Goal: Find specific page/section: Find specific page/section

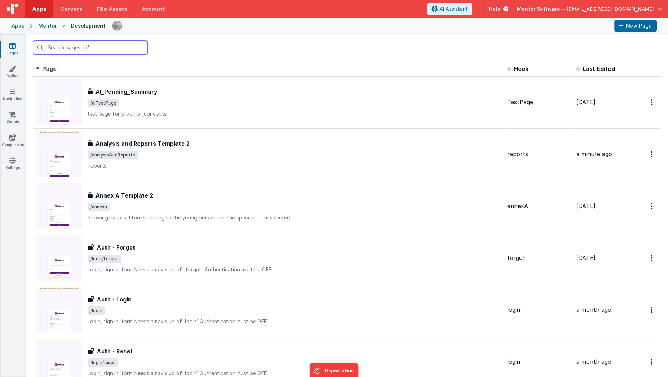
click at [82, 51] on input "text" at bounding box center [90, 48] width 115 height 14
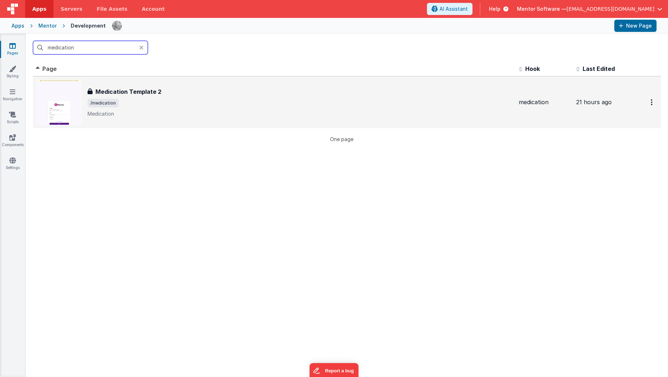
type input "medication"
click at [116, 92] on h3 "Medication Template 2" at bounding box center [128, 91] width 66 height 9
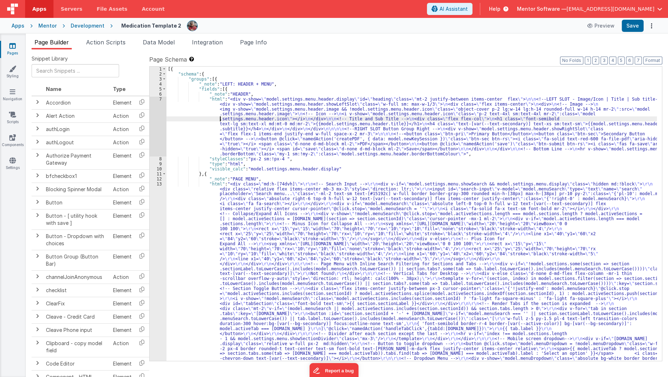
click at [221, 120] on div "[{ "schema" : { "groups" : [{ "_note" : "LEFT: HEADER + MENU" , "fields" : [{ "…" at bounding box center [411, 344] width 490 height 555
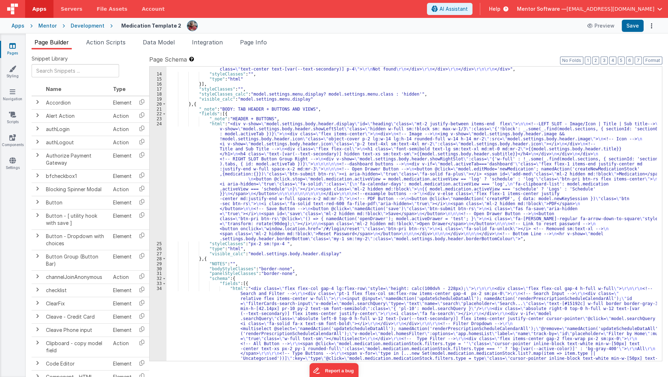
scroll to position [2148, 0]
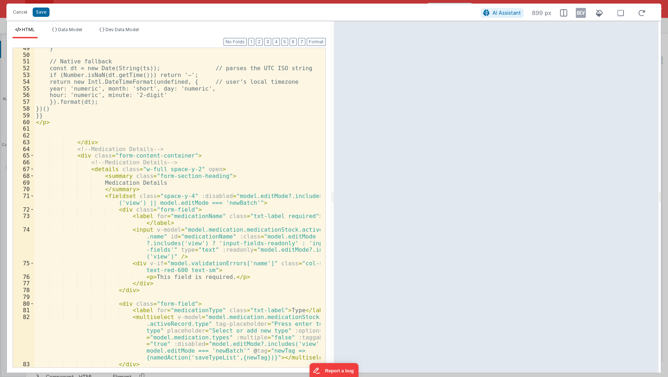
scroll to position [481, 0]
click at [268, 43] on button "3" at bounding box center [267, 42] width 7 height 8
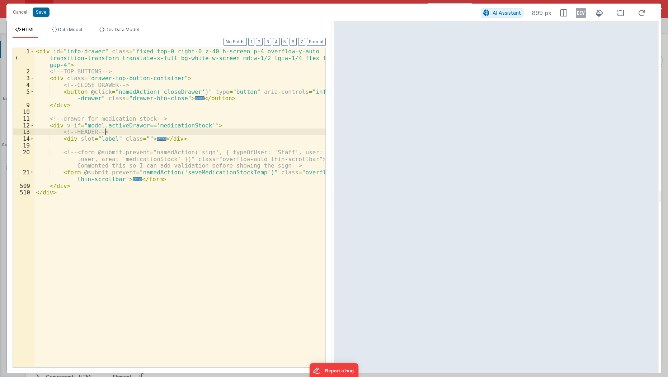
click at [222, 133] on div "< div id = "info-drawer" class = "fixed top-0 right-0 z-40 h-screen p-4 overflo…" at bounding box center [179, 221] width 291 height 347
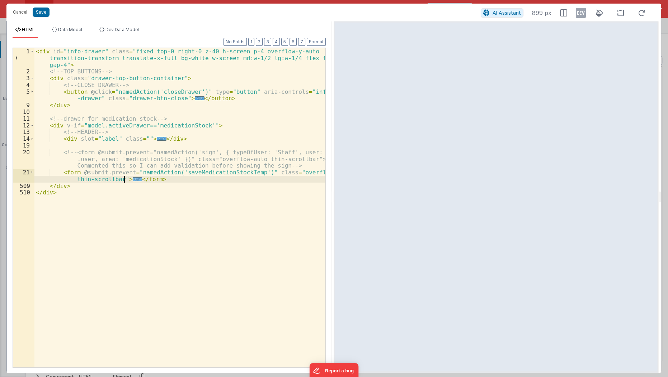
click at [133, 179] on span "..." at bounding box center [137, 179] width 9 height 4
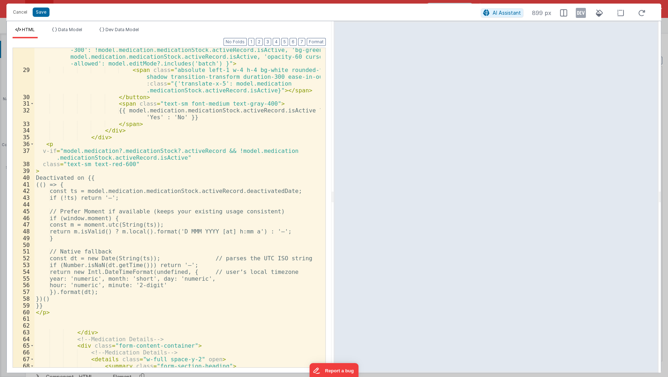
scroll to position [224, 0]
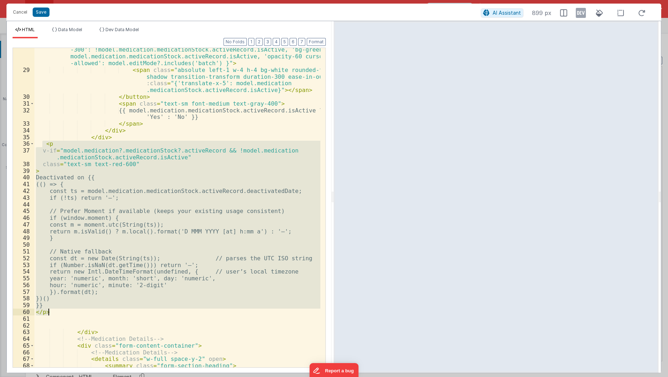
drag, startPoint x: 41, startPoint y: 143, endPoint x: 66, endPoint y: 309, distance: 167.5
click at [66, 309] on div ": (model.medication.medicationStock.activeRecord.deactivatedDate = moment.utc (…" at bounding box center [177, 206] width 286 height 374
click at [18, 14] on button "Cancel" at bounding box center [20, 12] width 22 height 10
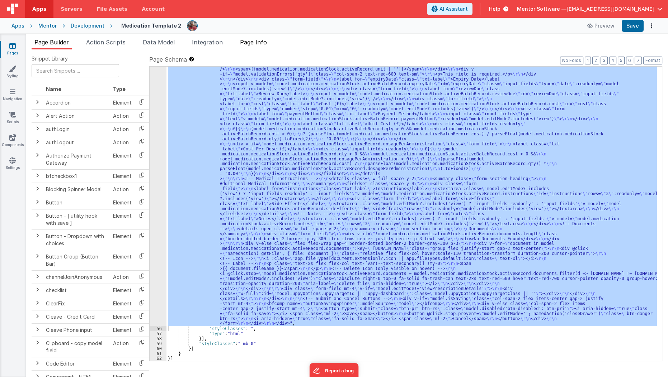
click at [260, 44] on span "Page Info" at bounding box center [253, 42] width 27 height 7
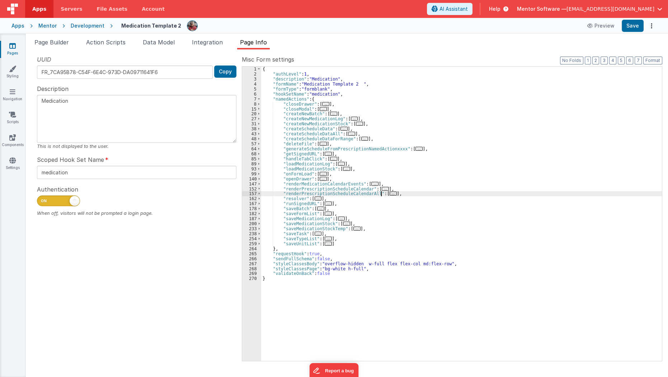
click at [389, 192] on span "..." at bounding box center [392, 194] width 7 height 4
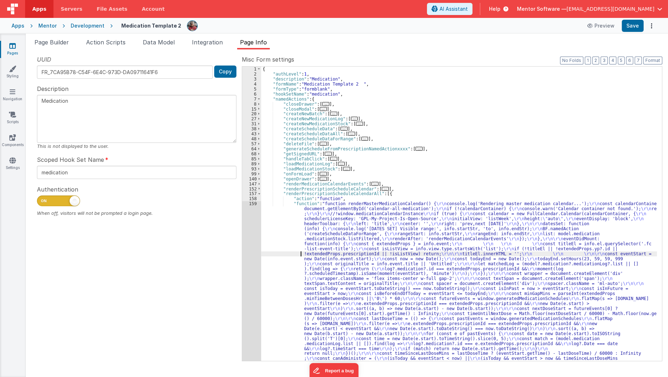
click at [291, 256] on div "{ "authLevel" : 1 , "description" : "Medication" , "formName" : "Medication Tem…" at bounding box center [459, 374] width 396 height 614
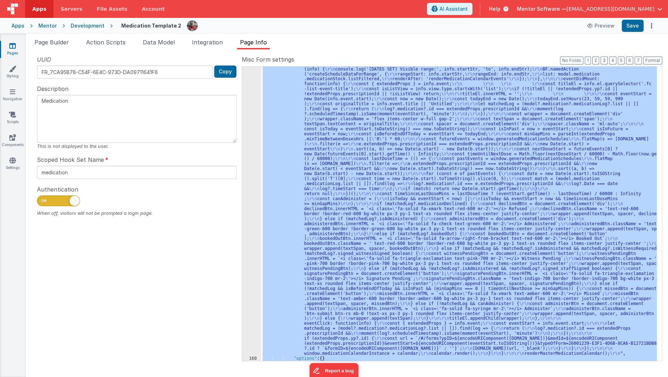
click at [248, 262] on div "159" at bounding box center [251, 199] width 19 height 315
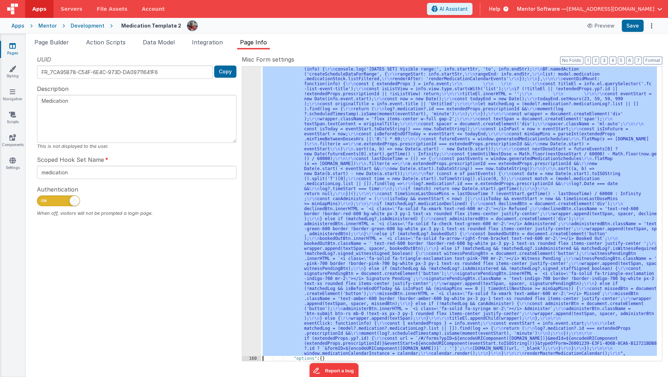
click at [248, 262] on div "159" at bounding box center [251, 199] width 19 height 315
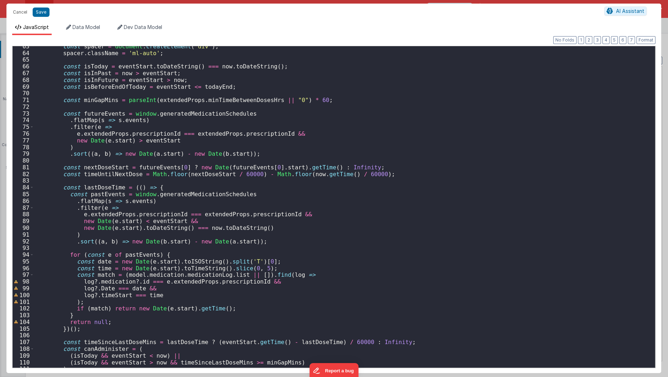
scroll to position [421, 0]
click at [305, 118] on div "const spacer = document . createElement ( 'div' ) ; spacer . className = 'ml-au…" at bounding box center [342, 211] width 616 height 336
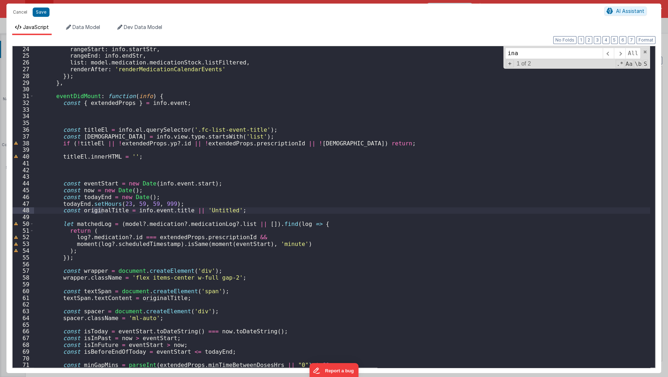
scroll to position [155, 0]
type input "deactivated"
click at [14, 10] on button "Cancel" at bounding box center [20, 12] width 22 height 10
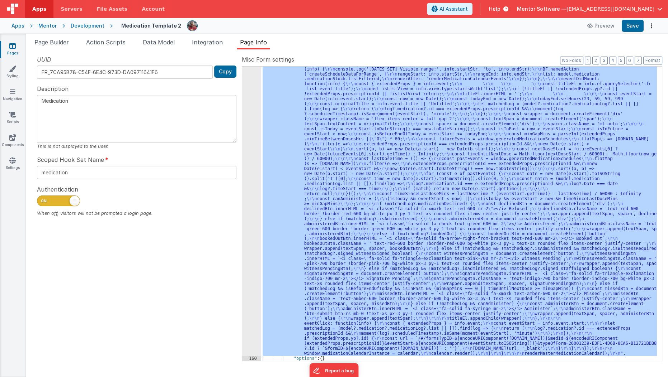
scroll to position [0, 0]
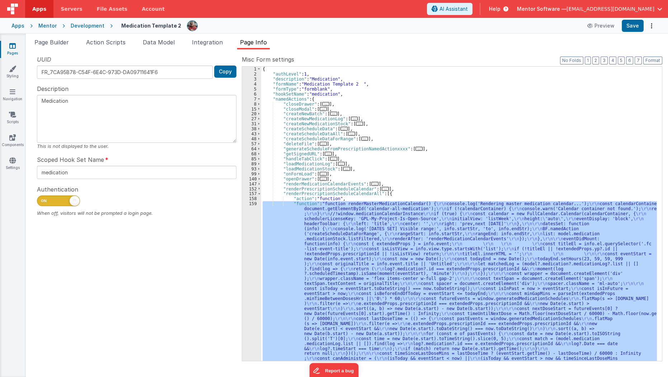
click at [256, 194] on div "157" at bounding box center [251, 193] width 19 height 5
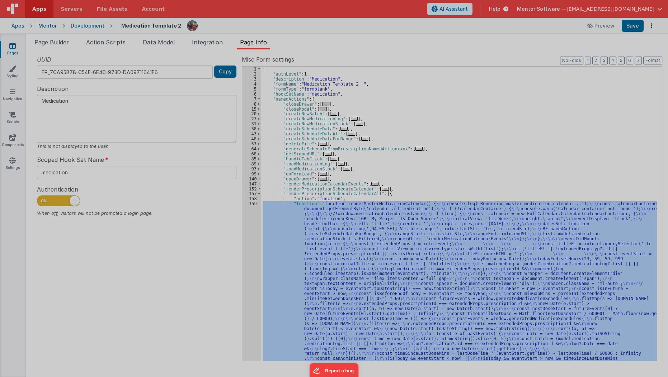
click at [257, 194] on div "function renderMasterMedicationCalendar ( ) { console . log ( 'Rendering master…" at bounding box center [342, 207] width 616 height 336
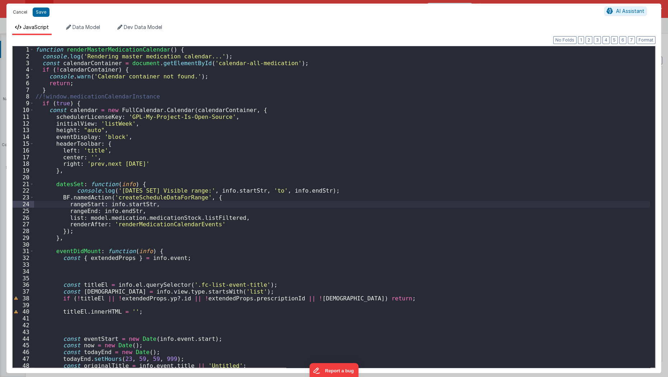
click at [19, 12] on button "Cancel" at bounding box center [20, 12] width 22 height 10
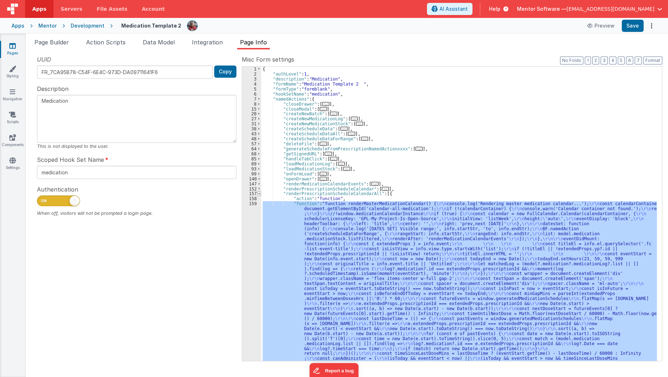
click at [258, 194] on span at bounding box center [259, 193] width 4 height 5
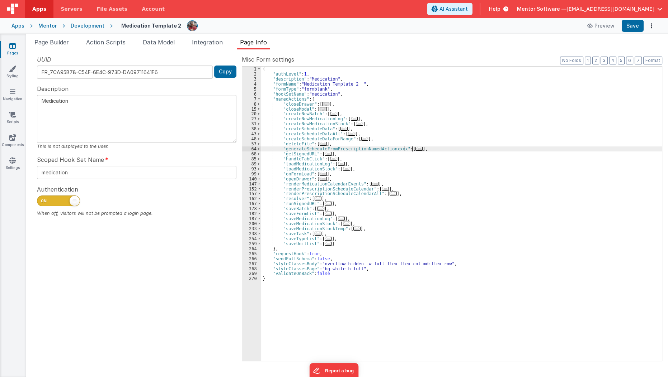
click at [415, 149] on span "..." at bounding box center [418, 149] width 7 height 4
click at [415, 148] on span "..." at bounding box center [418, 149] width 7 height 4
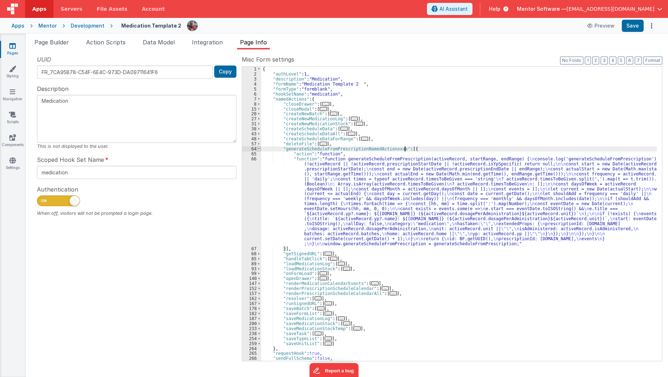
click at [257, 149] on span at bounding box center [259, 149] width 4 height 5
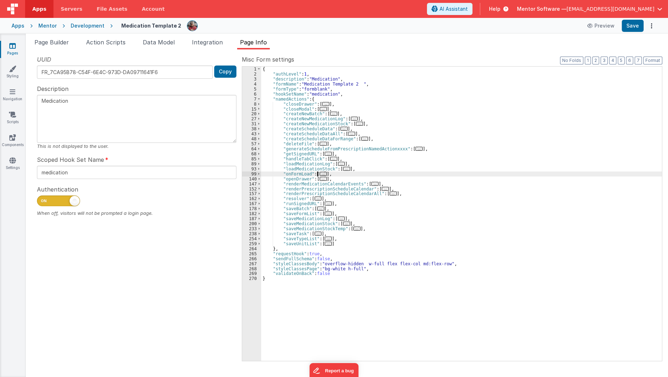
click at [319, 173] on span "..." at bounding box center [322, 174] width 7 height 4
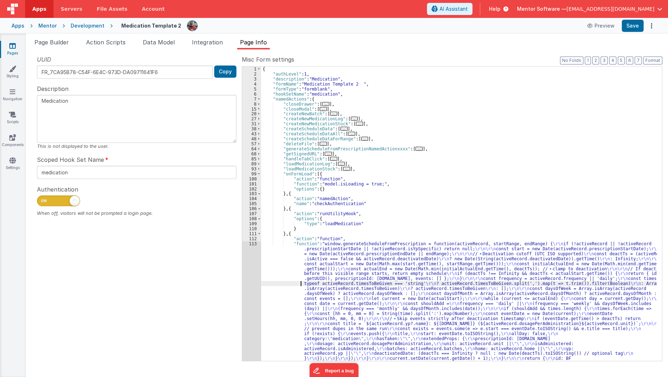
click at [292, 284] on div "{ "authLevel" : 1 , "description" : "Medication" , "formName" : "Medication Tem…" at bounding box center [459, 279] width 396 height 424
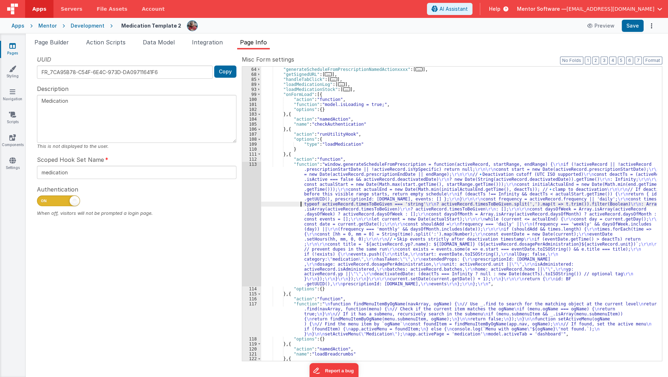
scroll to position [80, 0]
click at [277, 254] on div ""generateScheduleFromPrescriptionNamedActionxxxx" : [ ... ] , "getSignedURL" : …" at bounding box center [459, 218] width 396 height 305
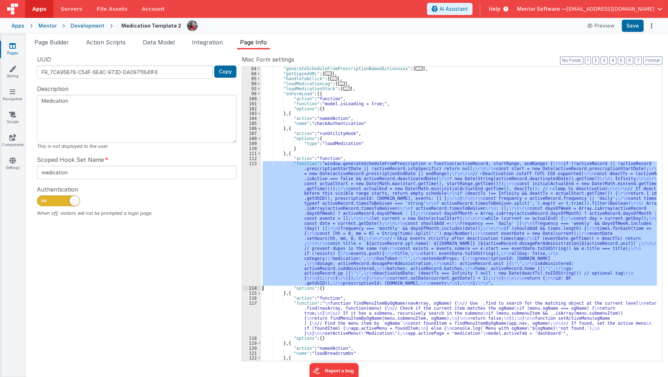
click at [247, 252] on div "113" at bounding box center [251, 223] width 19 height 125
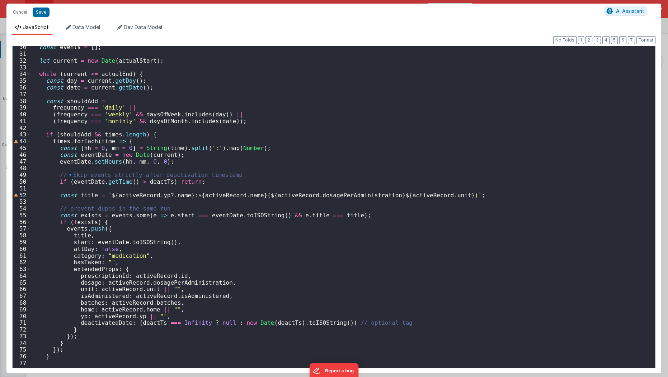
scroll to position [263, 0]
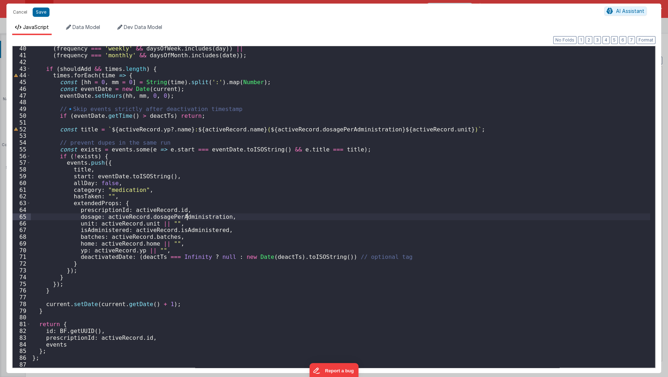
click at [187, 216] on div "( frequency === 'weekly' && daysOfWeek . includes ( day )) || ( frequency === '…" at bounding box center [340, 213] width 619 height 336
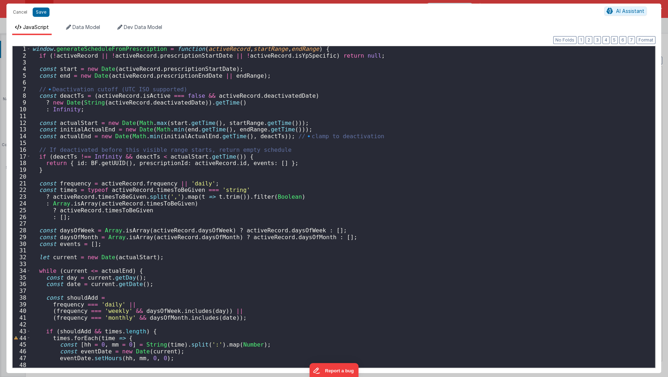
scroll to position [2, 0]
click at [147, 171] on div "window . generateScheduleFromPrescription = function ( activeRecord , startRang…" at bounding box center [340, 212] width 619 height 336
click at [184, 152] on div "window . generateScheduleFromPrescription = function ( activeRecord , startRang…" at bounding box center [340, 212] width 619 height 336
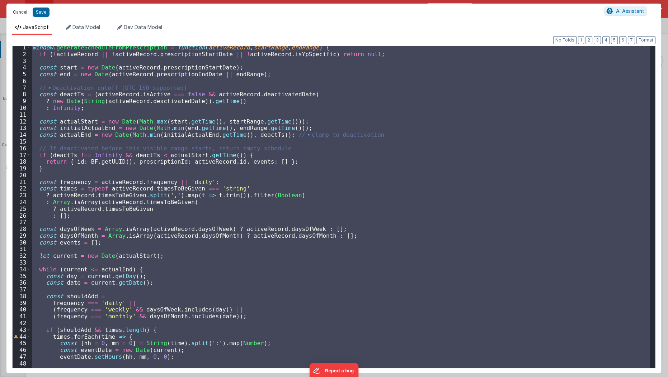
click at [20, 10] on button "Cancel" at bounding box center [20, 12] width 22 height 10
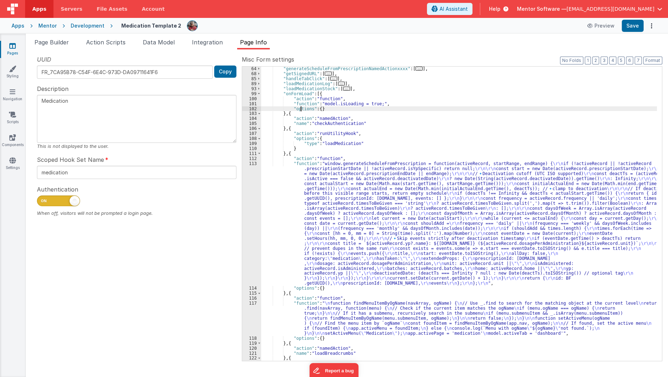
click at [301, 106] on div ""generateScheduleFromPrescriptionNamedActionxxxx" : [ ... ] , "getSignedURL" : …" at bounding box center [459, 218] width 396 height 305
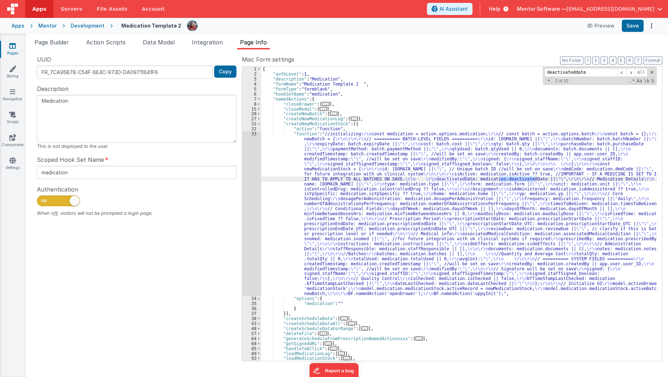
scroll to position [0, 0]
type input "deactivateddate"
click at [287, 181] on div "{ "authLevel" : 1 , "description" : "Medication" , "formName" : "Medication Tem…" at bounding box center [459, 219] width 396 height 305
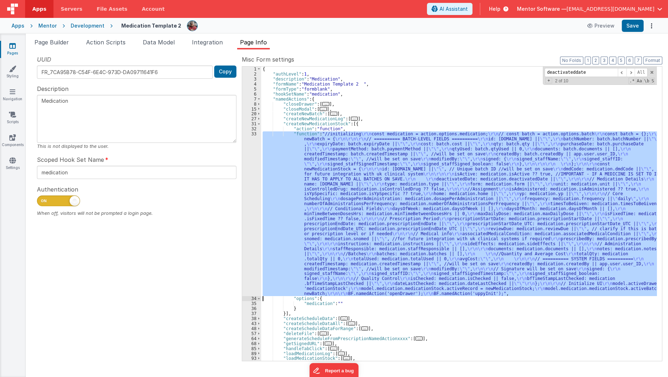
click at [248, 189] on div "33" at bounding box center [251, 214] width 19 height 165
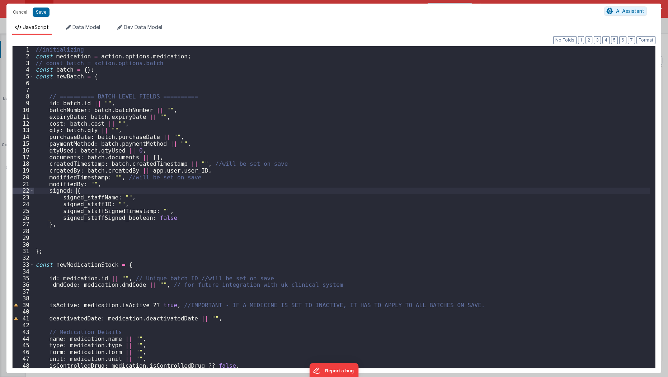
click at [248, 189] on div "//initializing const medication = action . options . medication ; // const batc…" at bounding box center [342, 214] width 616 height 336
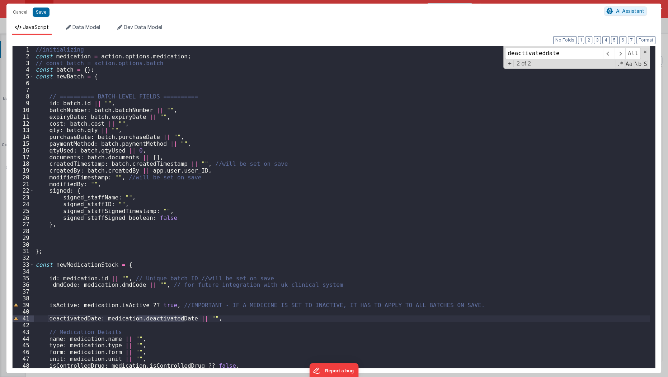
type input "deactivateddate"
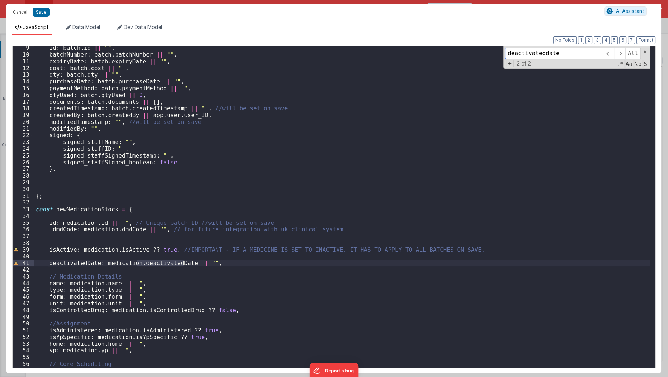
scroll to position [56, 0]
click at [222, 266] on div "id : batch . id || "" , batchNumber : batch . batchNumber || "" , expiryDate : …" at bounding box center [342, 212] width 616 height 336
click at [21, 13] on button "Cancel" at bounding box center [20, 12] width 22 height 10
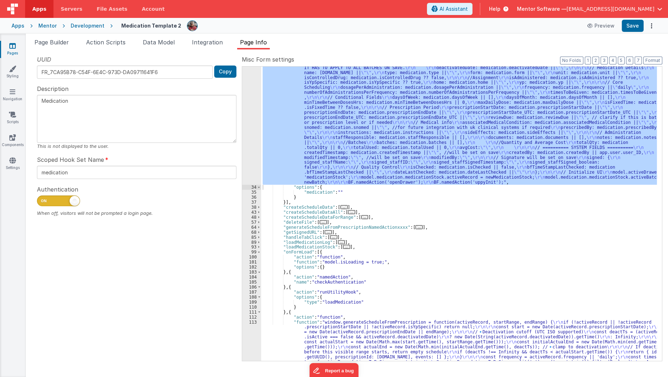
scroll to position [112, 0]
click at [257, 252] on span at bounding box center [259, 252] width 4 height 5
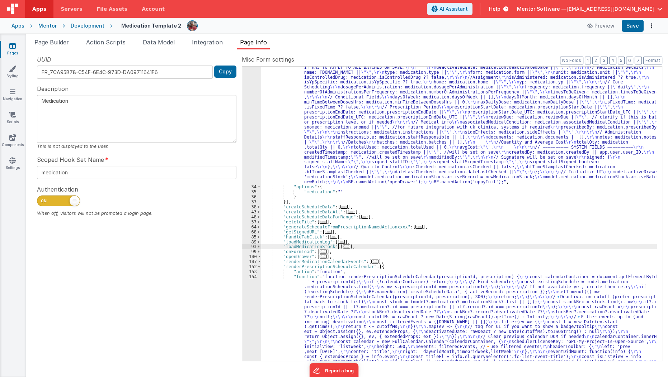
click at [343, 247] on span "..." at bounding box center [346, 247] width 7 height 4
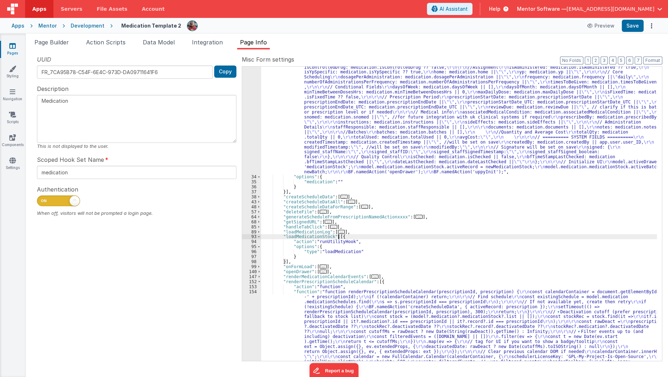
scroll to position [118, 0]
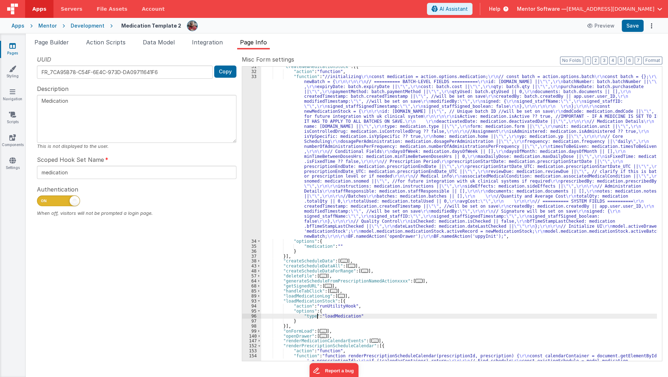
scroll to position [57, 0]
click at [348, 266] on span "..." at bounding box center [351, 266] width 7 height 4
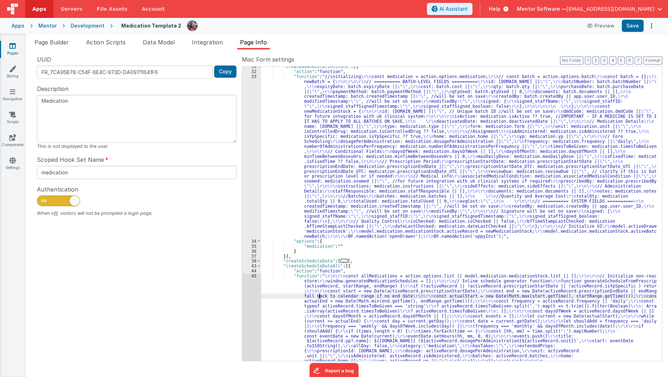
click at [319, 294] on div ""createNewMedicationStock" : [{ "action" : "function" , "function" : "//initial…" at bounding box center [459, 269] width 396 height 410
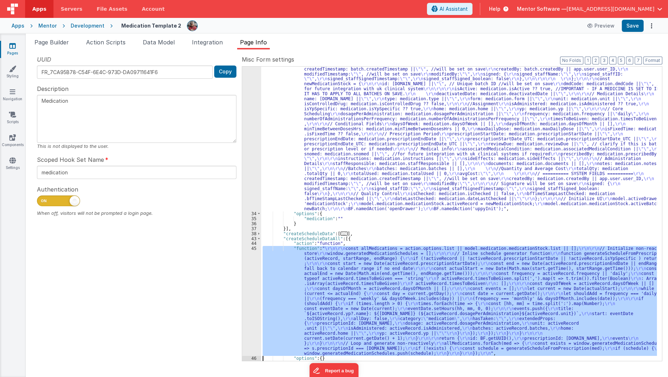
click at [251, 301] on div "33 34 35 36 37 38 43 44 45 46 47 48" at bounding box center [251, 279] width 19 height 465
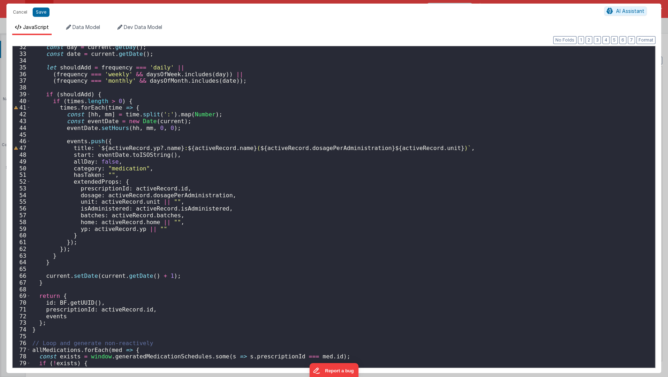
scroll to position [257, 0]
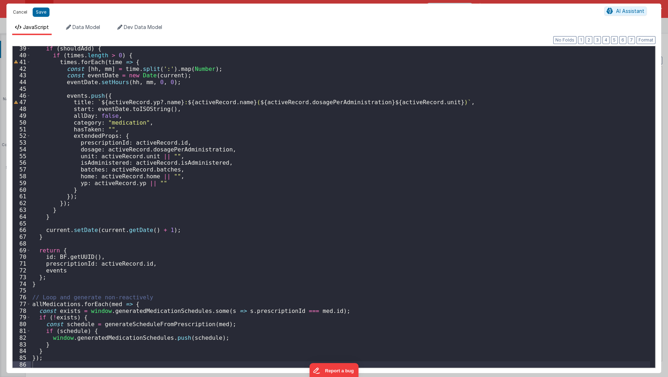
click at [21, 12] on button "Cancel" at bounding box center [20, 12] width 22 height 10
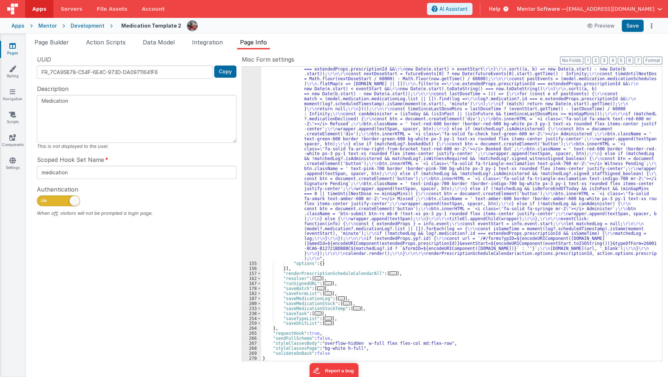
scroll to position [609, 0]
click at [344, 304] on span "..." at bounding box center [346, 304] width 7 height 4
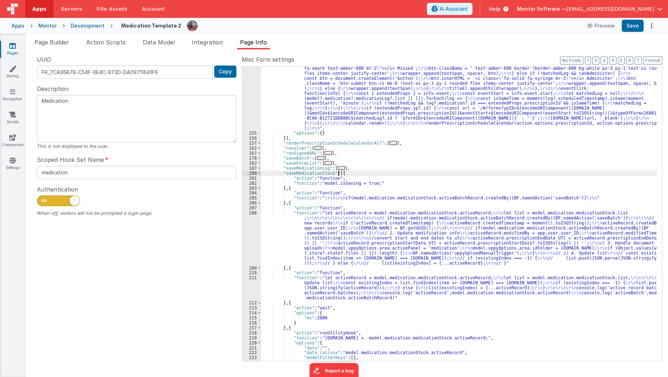
scroll to position [740, 0]
click at [182, 305] on div "UUID FR_7CA95B78-C54F-6E4C-973D-DA09711641F6 Copy Description Medication This i…" at bounding box center [137, 208] width 210 height 306
click at [13, 50] on link "Pages" at bounding box center [13, 49] width 26 height 14
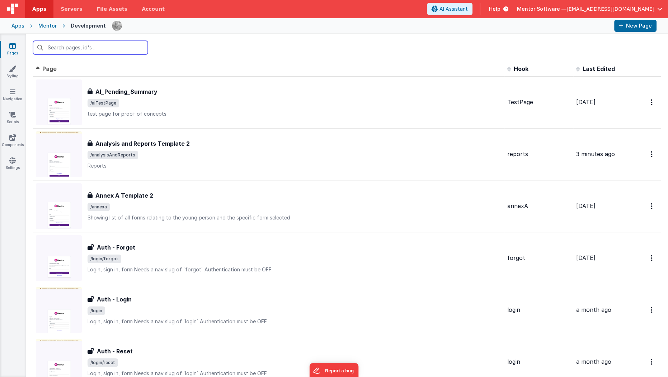
click at [106, 51] on input "text" at bounding box center [90, 48] width 115 height 14
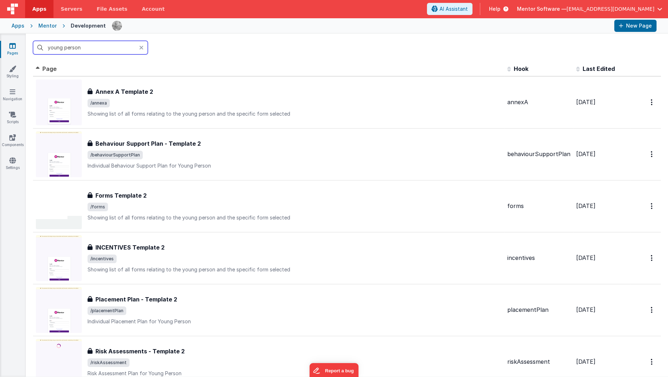
click at [64, 46] on input "young person" at bounding box center [90, 48] width 115 height 14
click at [94, 46] on input "young person" at bounding box center [90, 48] width 115 height 14
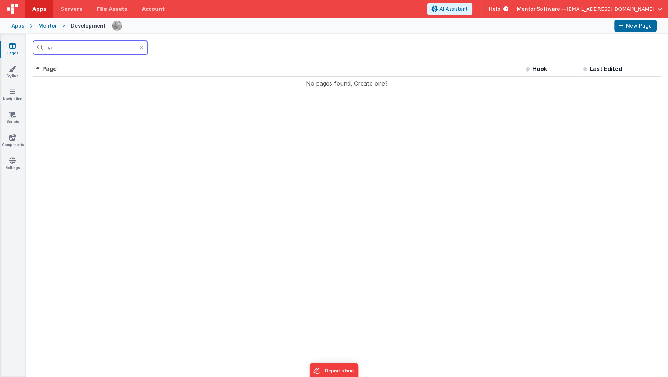
type input "y"
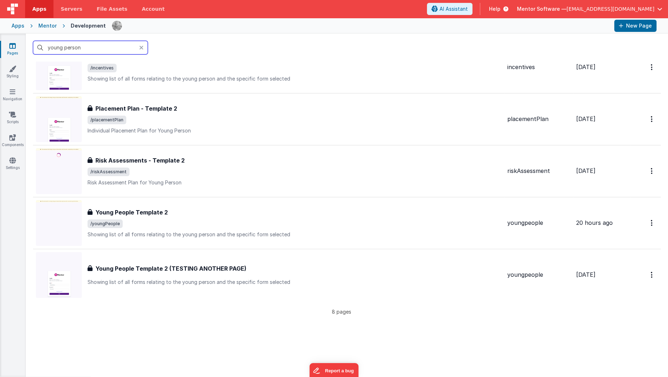
scroll to position [200, 0]
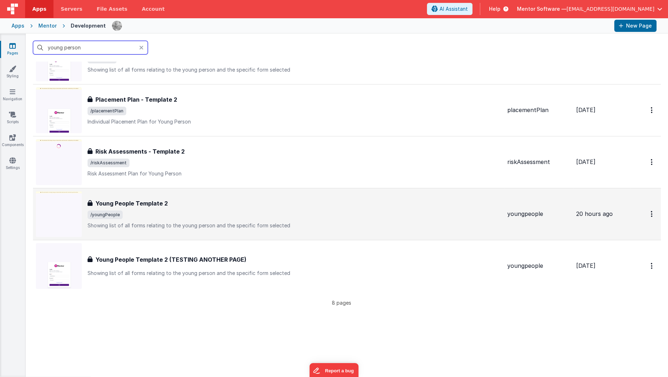
type input "young person"
click at [125, 211] on span "/youngPeople" at bounding box center [294, 215] width 414 height 9
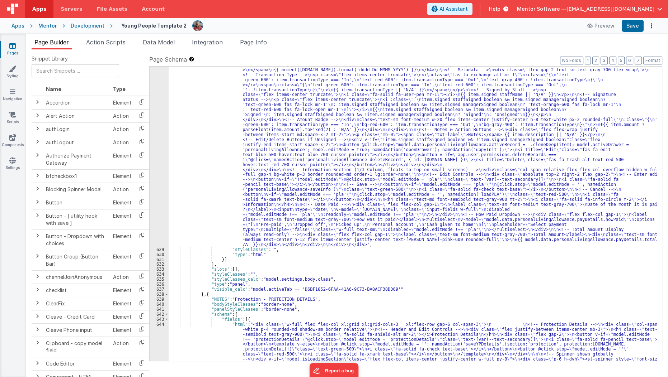
scroll to position [8809, 0]
click at [530, 272] on div ""html" : "<bfcomp v-if= \" app.environment!=='development' \" name= \" placehol…" at bounding box center [412, 326] width 488 height 689
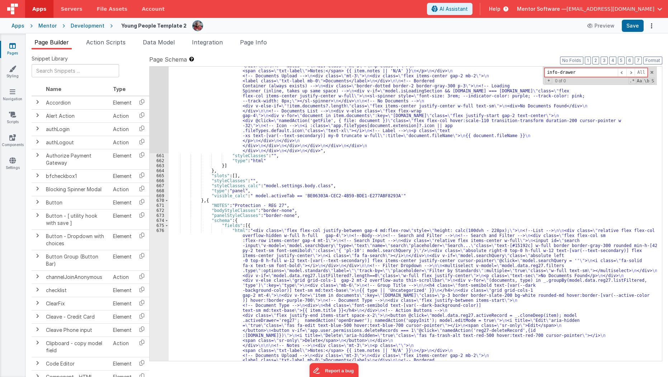
scroll to position [9388, 0]
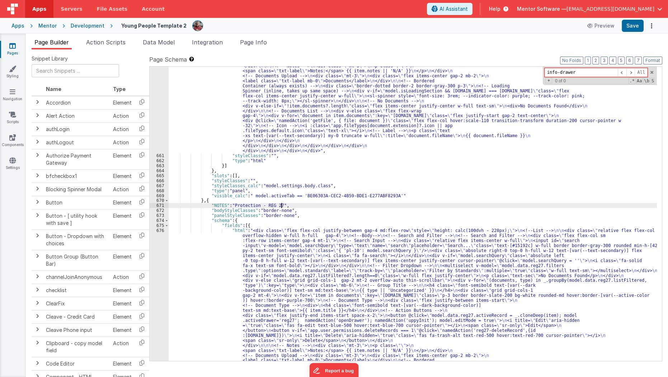
click at [547, 206] on div ""html" : "<div class= \" flex flex-col justify-between gap-4 md:flex-row \" sty…" at bounding box center [412, 301] width 488 height 704
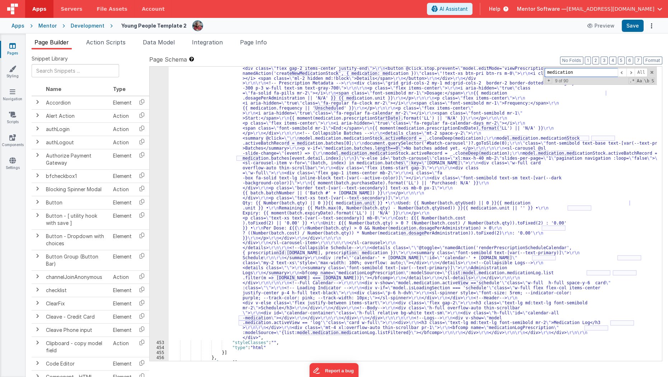
scroll to position [6060, 0]
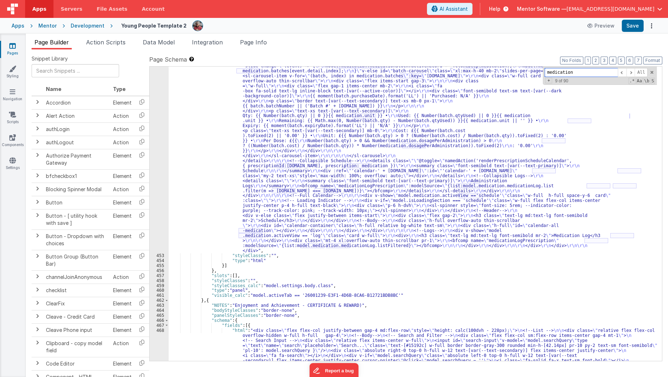
type input "medication"
click at [333, 252] on div ""html" : "<div class= \" flex flex-col gap-4 lg:flex-row \" style= \" height: c…" at bounding box center [412, 261] width 488 height 984
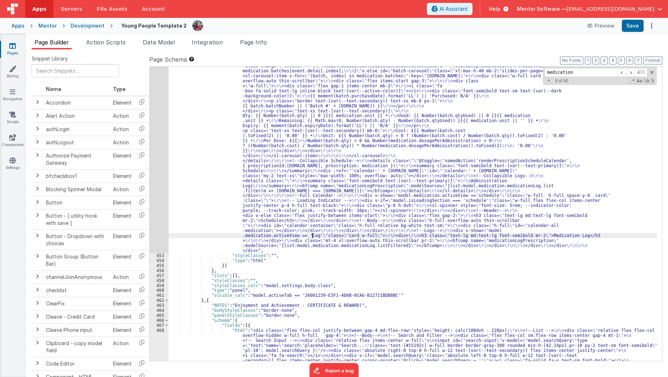
click at [312, 234] on div ""html" : "<div class= \" flex flex-col gap-4 lg:flex-row \" style= \" height: c…" at bounding box center [412, 261] width 488 height 984
click at [156, 217] on div "452" at bounding box center [158, 11] width 19 height 485
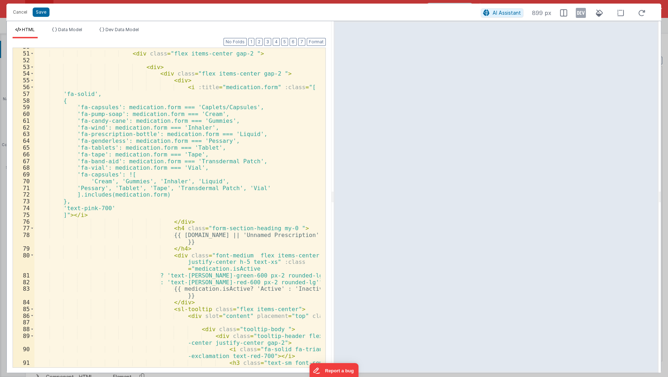
scroll to position [397, 0]
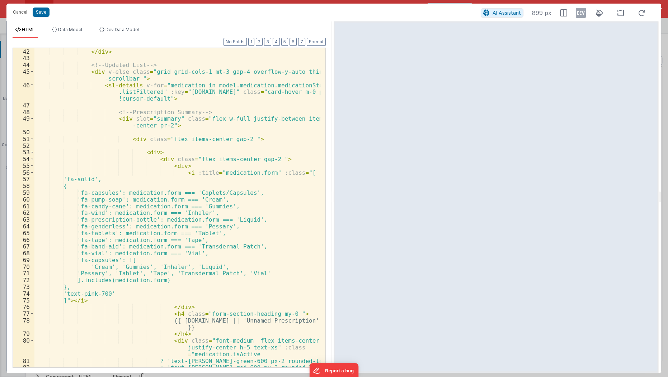
click at [303, 137] on div "< p class = "text-sec" > No Medications Found </ p > </ div > <!-- Updated List…" at bounding box center [177, 209] width 286 height 334
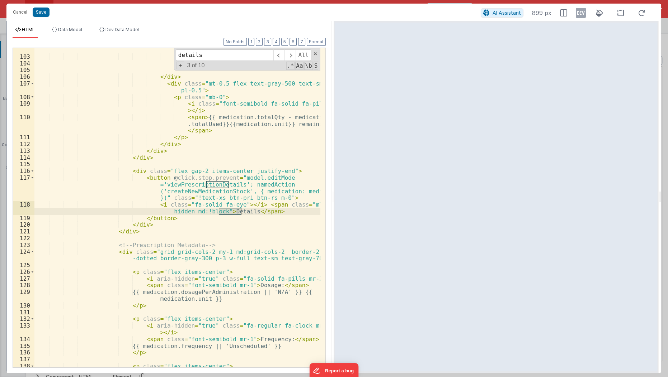
scroll to position [897, 0]
type input "details"
click at [16, 10] on button "Cancel" at bounding box center [20, 12] width 22 height 10
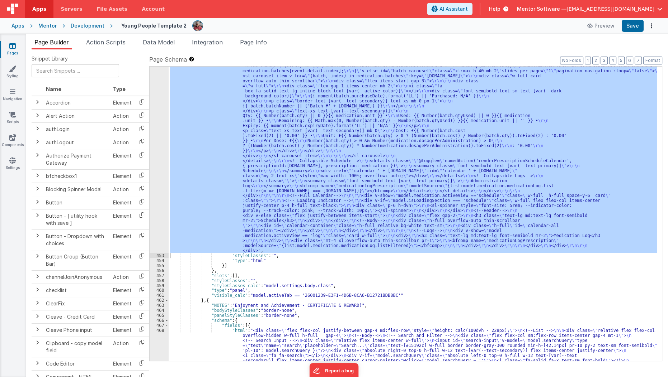
click at [258, 43] on span "Page Info" at bounding box center [253, 42] width 27 height 7
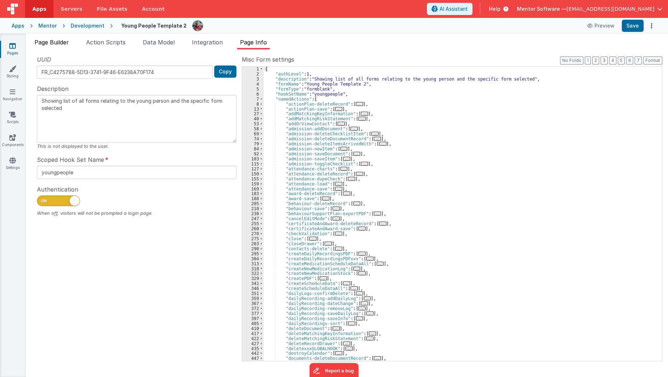
click at [65, 39] on span "Page Builder" at bounding box center [51, 42] width 34 height 7
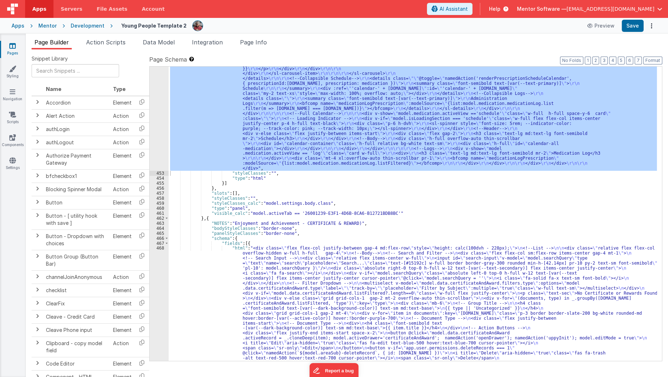
scroll to position [6163, 0]
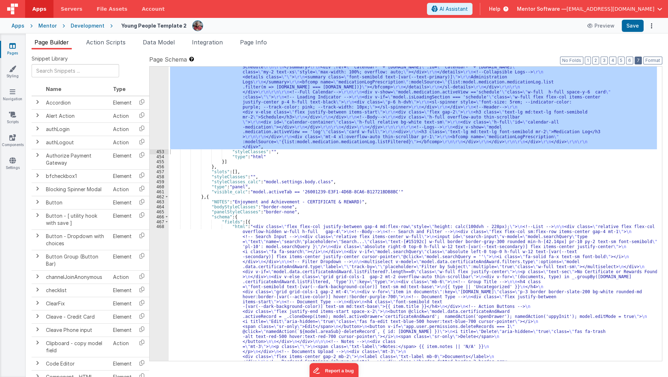
drag, startPoint x: 636, startPoint y: 56, endPoint x: 637, endPoint y: 59, distance: 3.7
click at [637, 59] on div "Page Schema Shortcuts: Find: command-f Fold: command-option-L Unfold: command-o…" at bounding box center [405, 208] width 513 height 306
click at [637, 59] on button "7" at bounding box center [637, 61] width 7 height 8
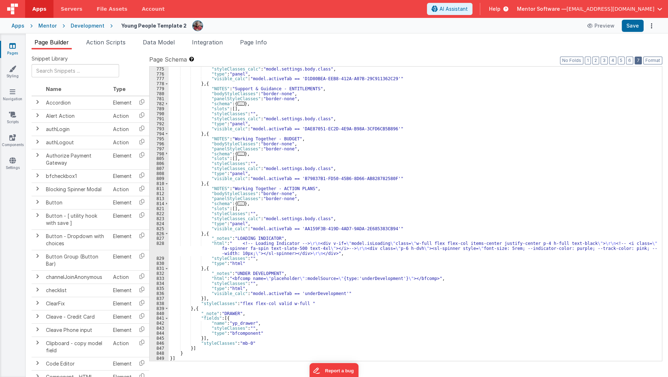
scroll to position [3173, 0]
click at [269, 43] on li "Page Info" at bounding box center [253, 43] width 33 height 11
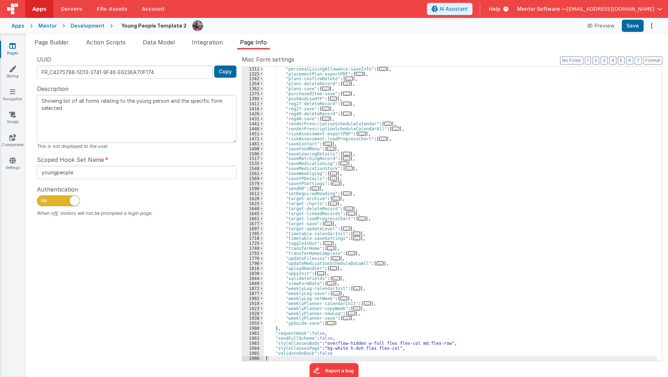
scroll to position [664, 0]
click at [53, 43] on span "Page Builder" at bounding box center [51, 42] width 34 height 7
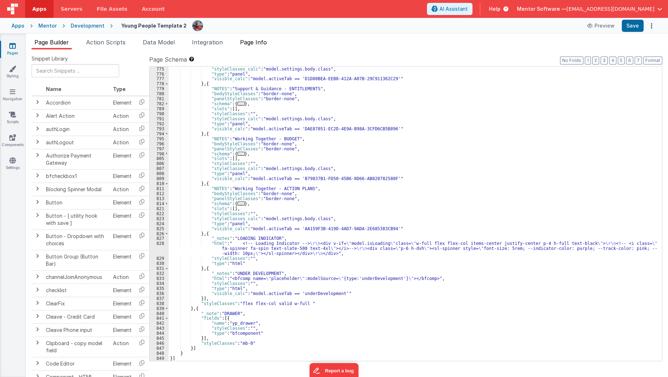
click at [265, 39] on span "Page Info" at bounding box center [253, 42] width 27 height 7
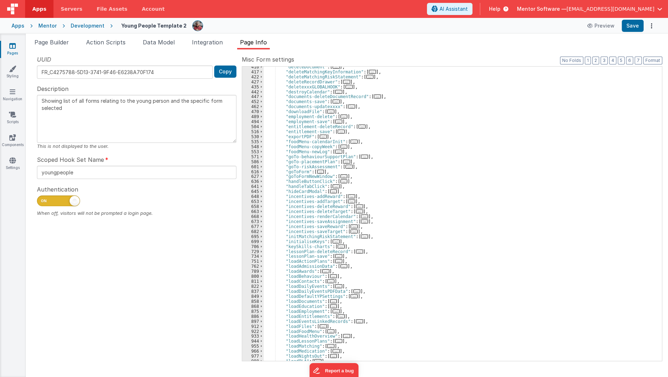
scroll to position [262, 0]
click at [340, 181] on span "..." at bounding box center [343, 182] width 7 height 4
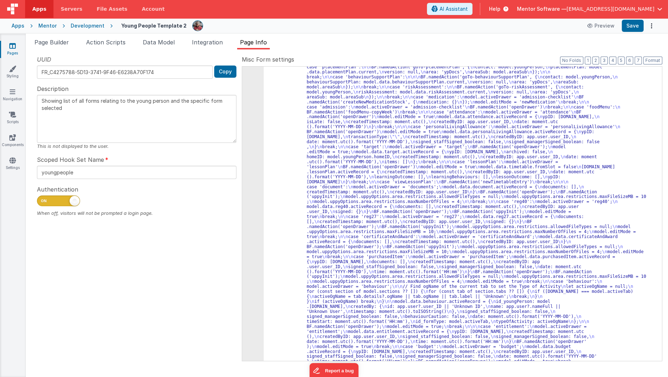
scroll to position [416, 0]
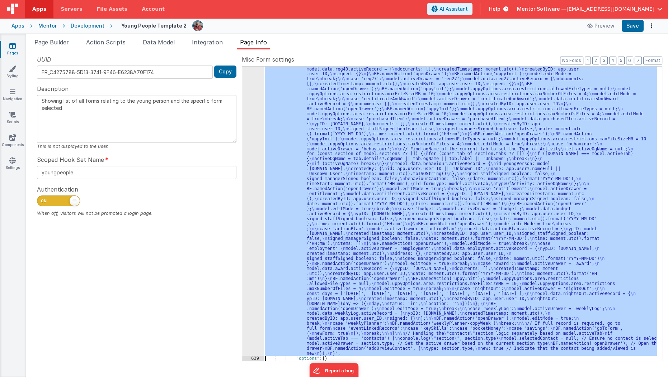
click at [251, 248] on div "638" at bounding box center [253, 132] width 22 height 450
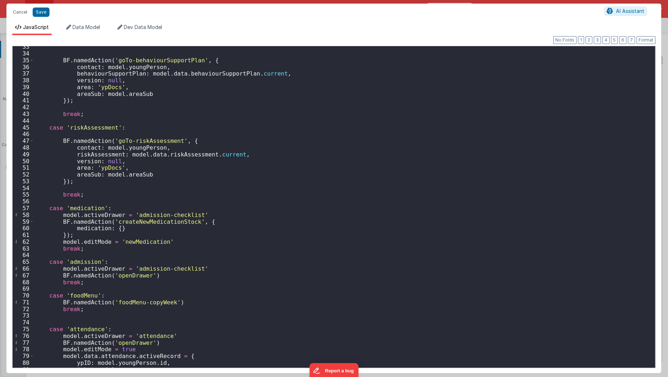
scroll to position [218, 0]
click at [176, 223] on div "BF . namedAction ( 'goTo-behaviourSupportPlan' , { contact : model . youngPerso…" at bounding box center [342, 211] width 616 height 336
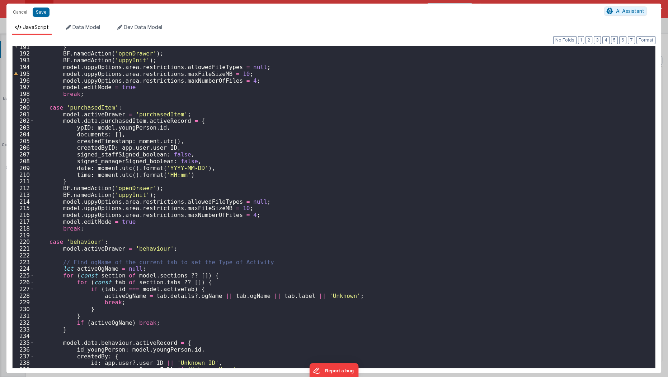
scroll to position [1319, 0]
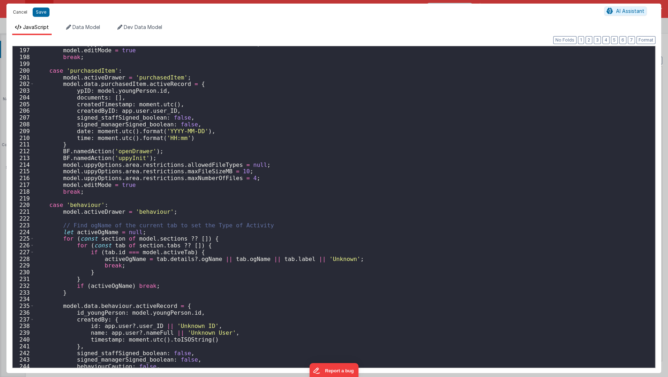
click at [18, 8] on button "Cancel" at bounding box center [20, 12] width 22 height 10
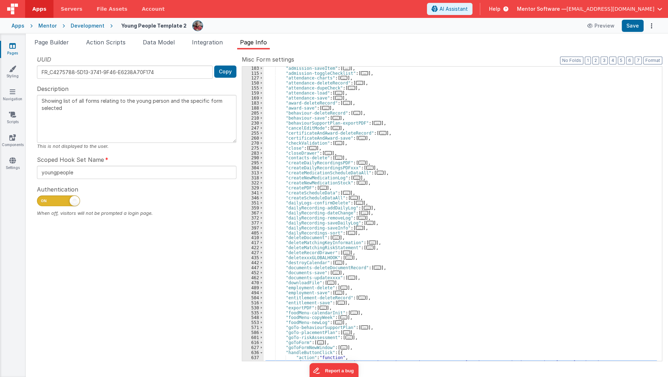
scroll to position [91, 0]
click at [358, 185] on span "..." at bounding box center [361, 183] width 7 height 4
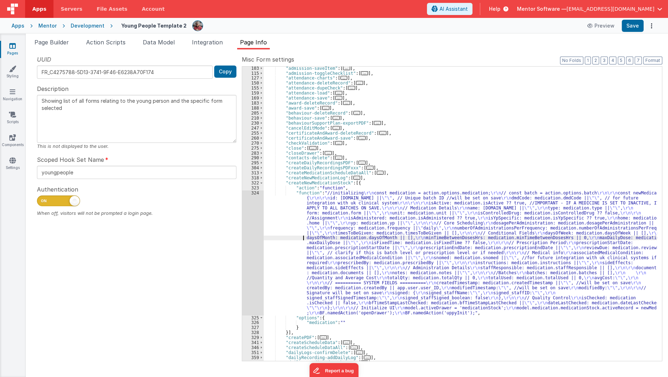
click at [298, 238] on div ""admission-saveItem" : [ ... ] , "admission-toggleChecklist" : [ ... ] , "atten…" at bounding box center [459, 218] width 393 height 305
click at [253, 256] on div "324" at bounding box center [253, 253] width 22 height 125
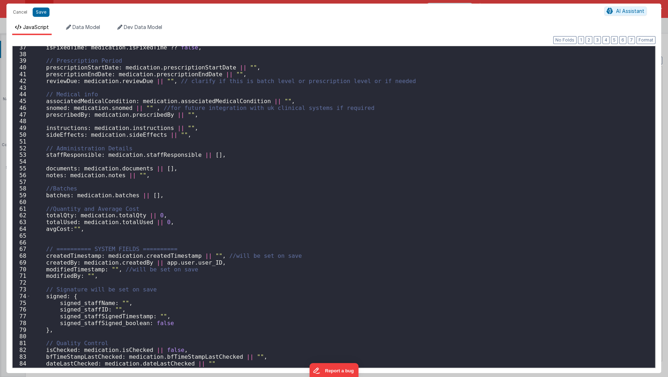
scroll to position [290, 0]
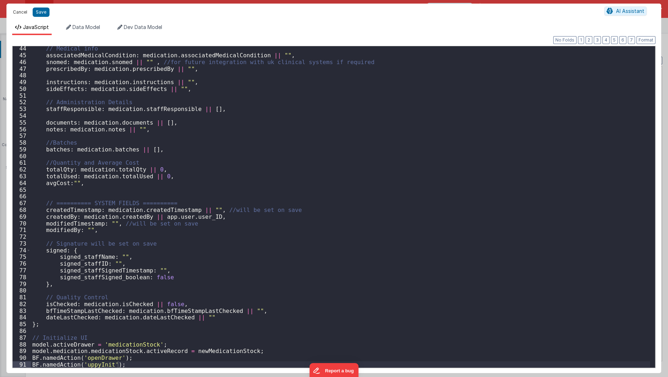
click at [14, 14] on button "Cancel" at bounding box center [20, 12] width 22 height 10
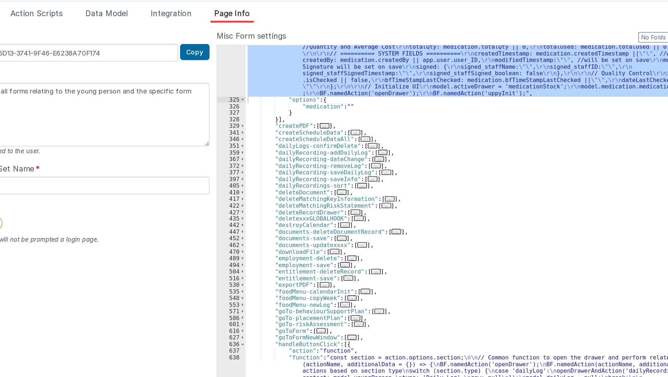
scroll to position [301, 0]
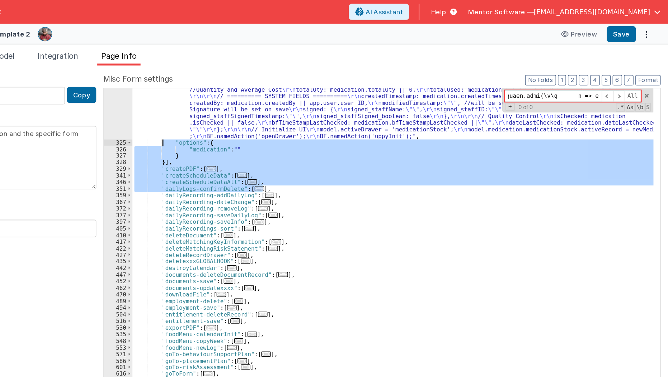
scroll to position [0, 0]
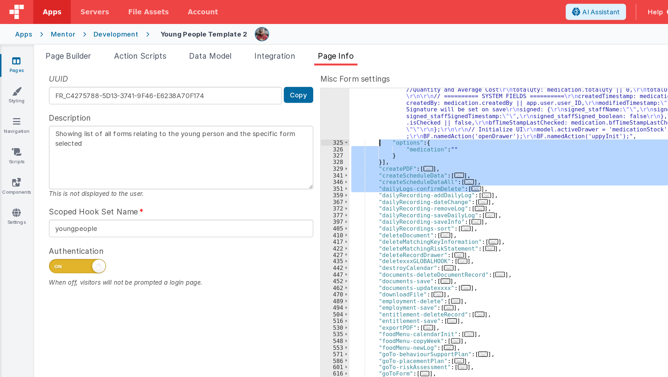
click at [293, 124] on div ""function" : "//initializing \r\n const medication = action.options.medication;…" at bounding box center [459, 214] width 393 height 295
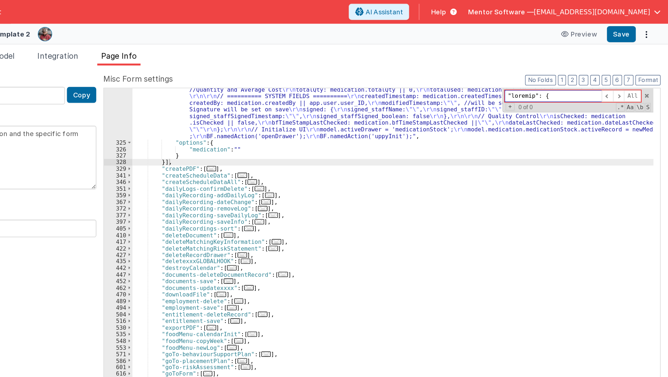
paste input "dosagePerAdministration"
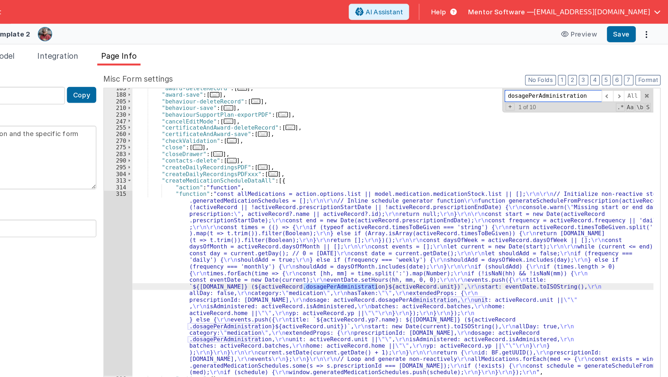
scroll to position [127, 0]
type input "dosagePerAdministration"
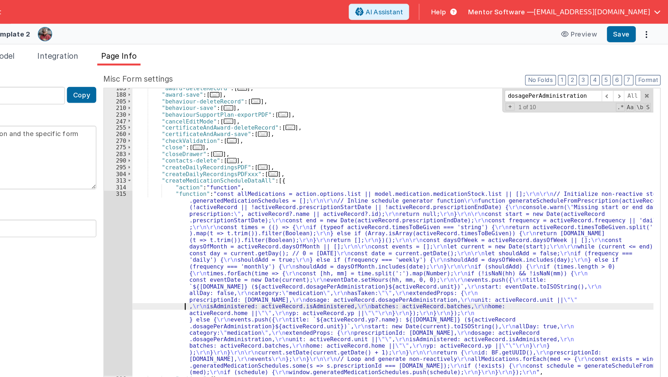
click at [298, 232] on div ""award-deleteRecord" : [ ... ] , "award-save" : [ ... ] , "behaviour-deleteReco…" at bounding box center [459, 276] width 393 height 424
click at [248, 219] on div "315" at bounding box center [253, 214] width 22 height 140
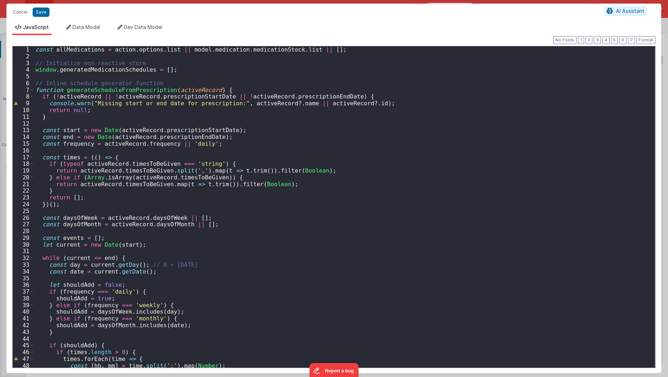
click at [128, 196] on div "const allMedications = action . options . list || model . medication . medicati…" at bounding box center [342, 214] width 616 height 336
click at [132, 119] on div "const allMedications = action . options . list || model . medication . medicati…" at bounding box center [342, 214] width 616 height 336
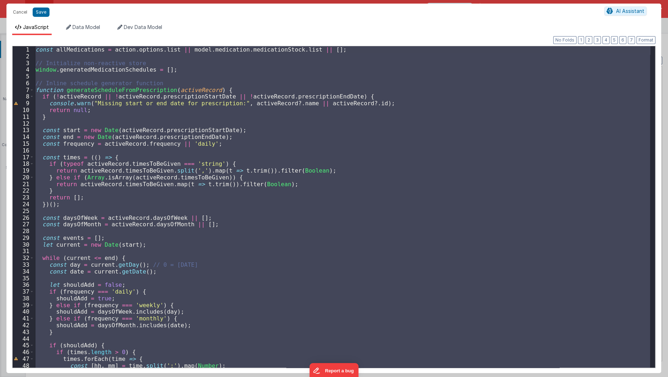
click at [129, 177] on div "const allMedications = action . options . list || model . medication . medicati…" at bounding box center [342, 207] width 616 height 322
click at [166, 172] on div "const allMedications = action . options . list || model . medication . medicati…" at bounding box center [342, 207] width 616 height 322
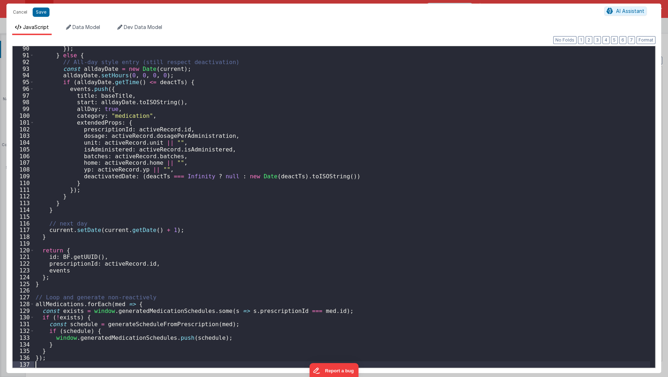
scroll to position [600, 0]
click at [45, 10] on button "Save" at bounding box center [41, 12] width 17 height 9
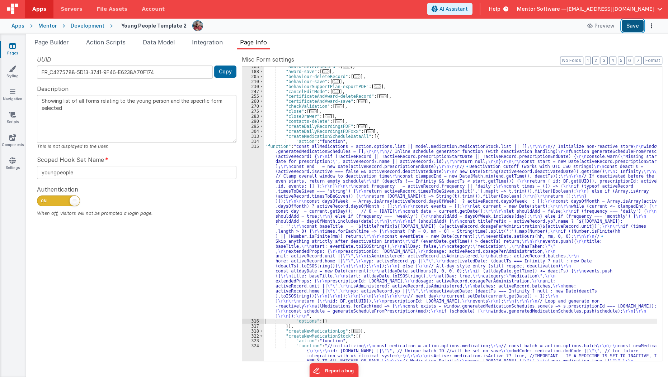
click at [632, 28] on button "Save" at bounding box center [632, 26] width 22 height 12
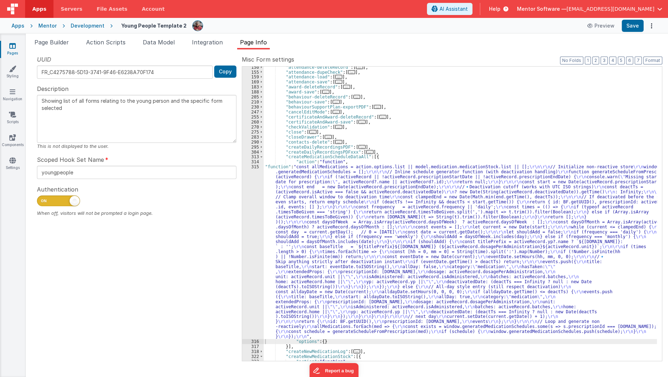
scroll to position [107, 0]
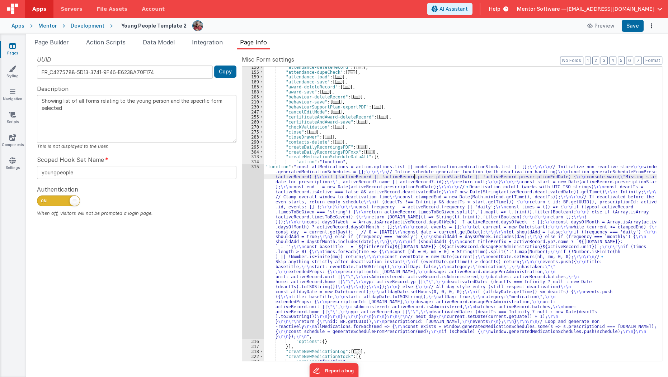
click at [414, 177] on div ""attendance-deleteRecord" : [ ... ] , "attendance-dupeCheck" : [ ... ] , "atten…" at bounding box center [459, 217] width 393 height 305
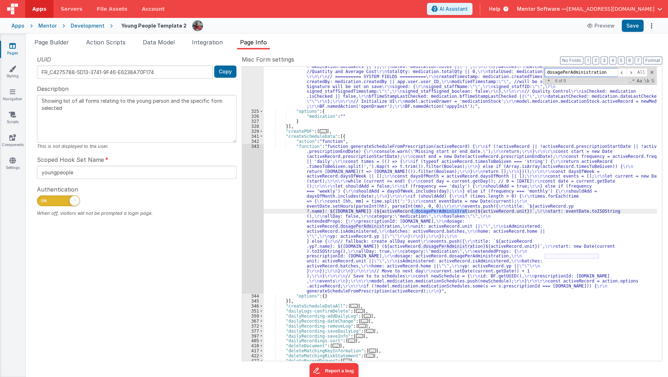
scroll to position [487, 0]
click at [64, 44] on span "Page Builder" at bounding box center [51, 42] width 34 height 7
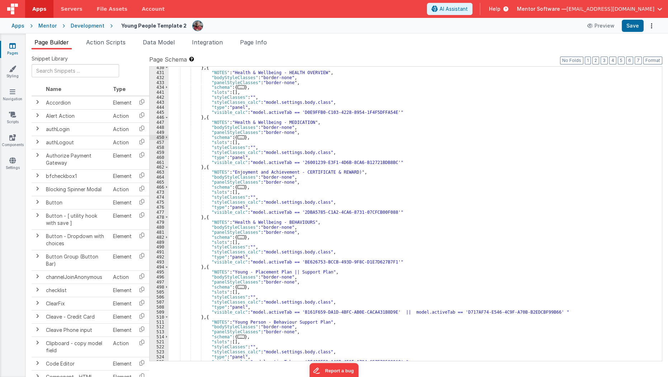
scroll to position [2084, 0]
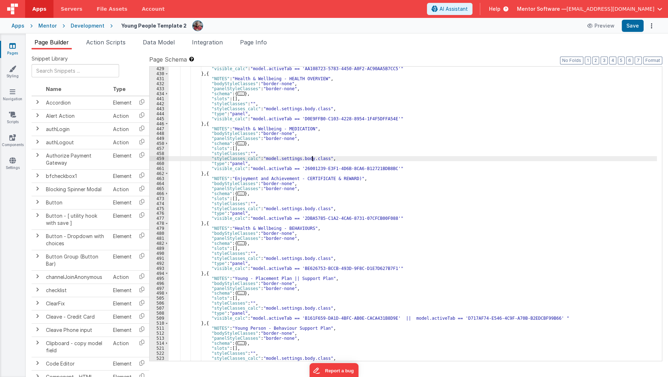
click at [313, 159] on div ""visible_calc" : "model.activeTab == 'AA108723-5783-4450-A0F2-AC90AA5B7CC5'" } …" at bounding box center [412, 218] width 488 height 305
type input "medication"
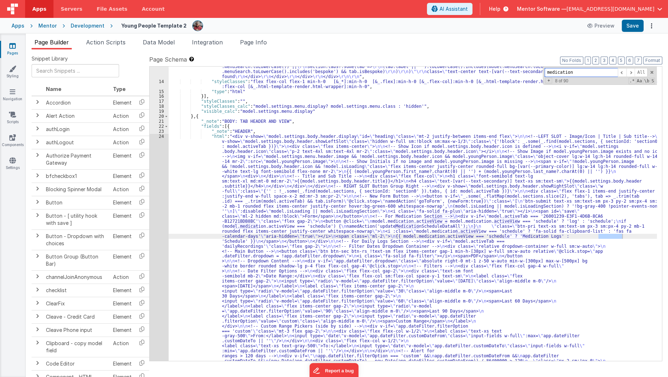
scroll to position [2001, 0]
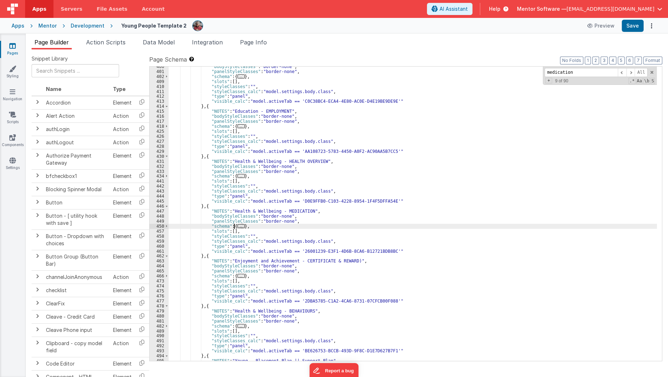
click at [238, 228] on span "..." at bounding box center [240, 226] width 7 height 4
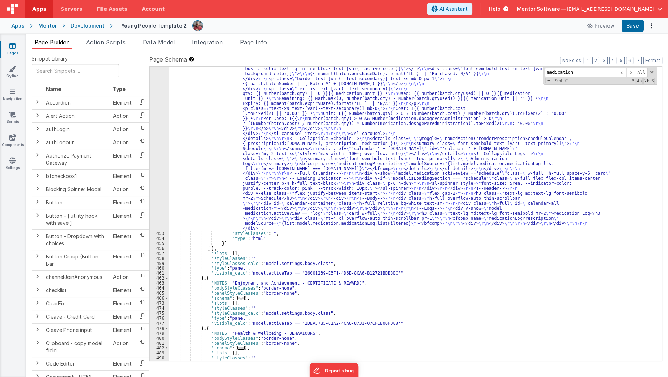
scroll to position [2489, 0]
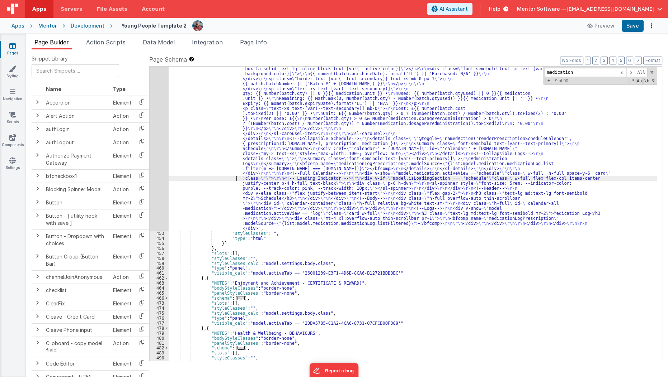
click at [208, 179] on div ""html" : "<div class= \" flex flex-col gap-4 lg:flex-row \" style= \" height: c…" at bounding box center [412, 139] width 488 height 784
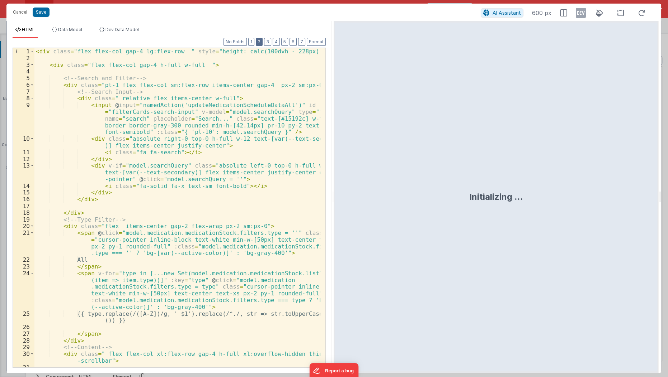
click at [262, 43] on button "2" at bounding box center [259, 42] width 7 height 8
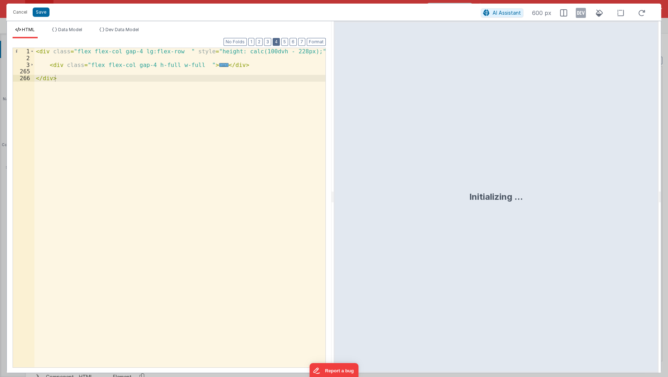
click at [277, 42] on button "4" at bounding box center [275, 42] width 7 height 8
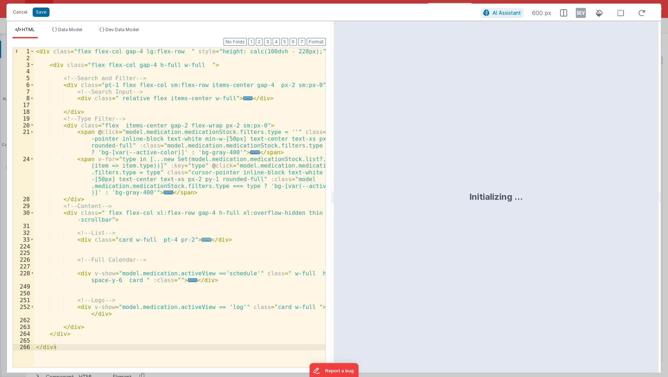
click at [201, 242] on span "..." at bounding box center [205, 240] width 9 height 4
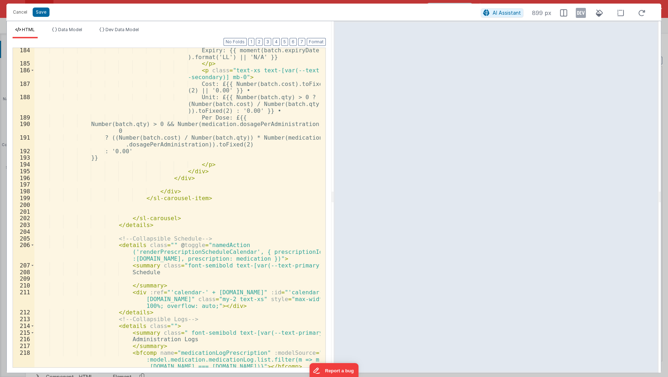
scroll to position [1517, 0]
click at [190, 246] on div "Expiry: {{ moment(batch.expiryDate ).format('LL') || 'N/A' }} </ p > < p class …" at bounding box center [177, 216] width 286 height 341
click at [17, 10] on button "Cancel" at bounding box center [20, 12] width 22 height 10
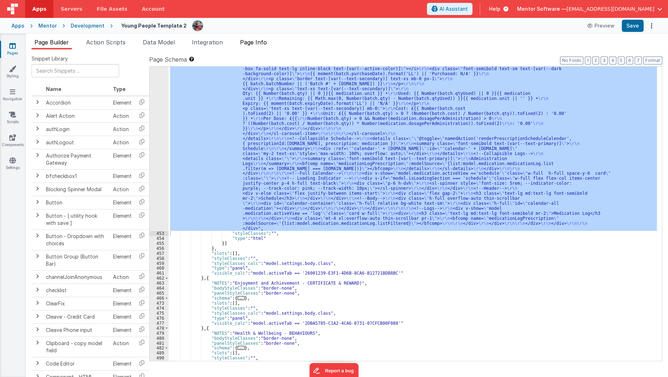
click at [267, 45] on span "Page Info" at bounding box center [253, 42] width 27 height 7
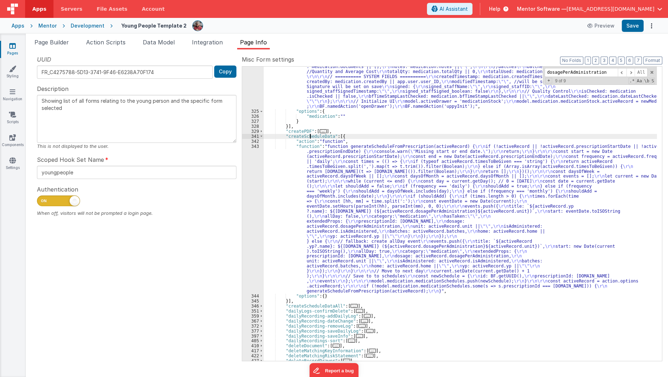
click at [309, 137] on div ""function" : "//initializing \r\n const medication = action.options.medication;…" at bounding box center [459, 196] width 393 height 424
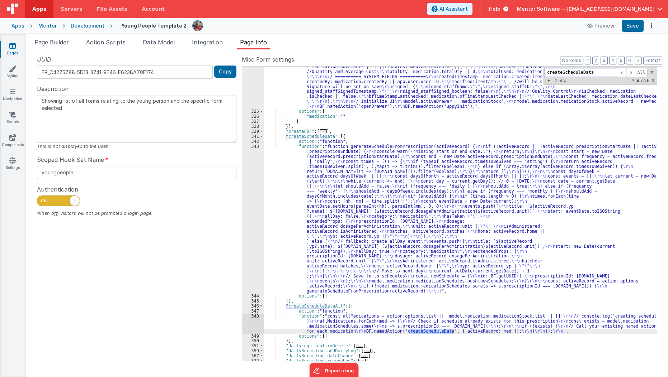
scroll to position [1606, 0]
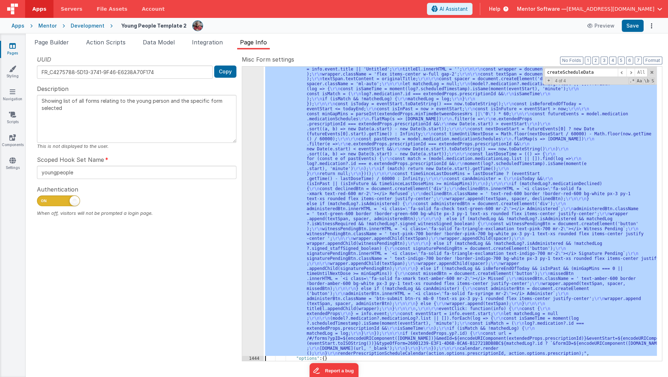
scroll to position [1799, 0]
click at [247, 260] on div "1443" at bounding box center [253, 178] width 22 height 355
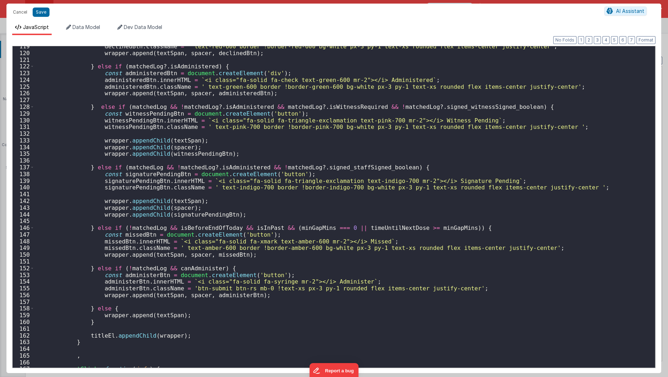
scroll to position [841, 0]
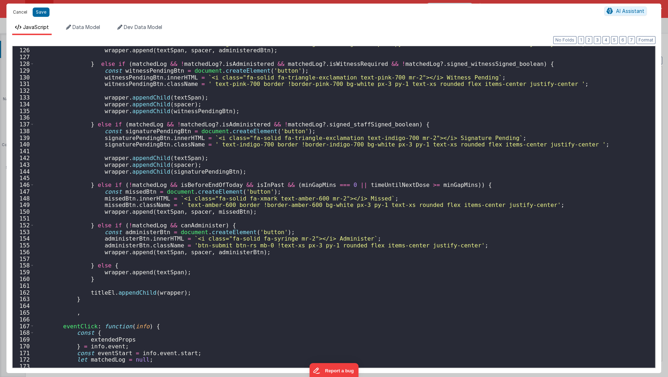
click at [18, 13] on button "Cancel" at bounding box center [20, 12] width 22 height 10
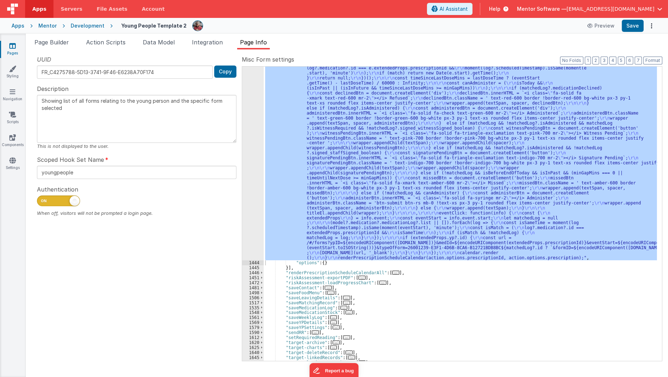
scroll to position [1894, 0]
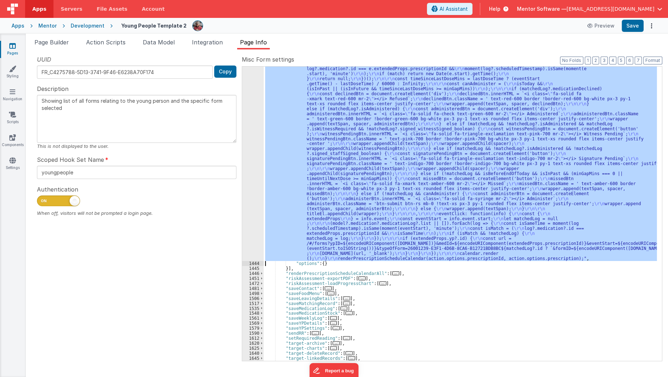
click at [327, 180] on div ""function" : "function renderPrescriptionScheduleCalendar(prescriptionId, presc…" at bounding box center [459, 214] width 393 height 295
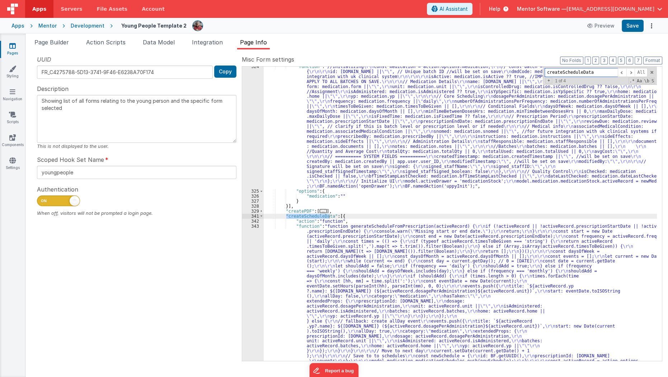
scroll to position [407, 0]
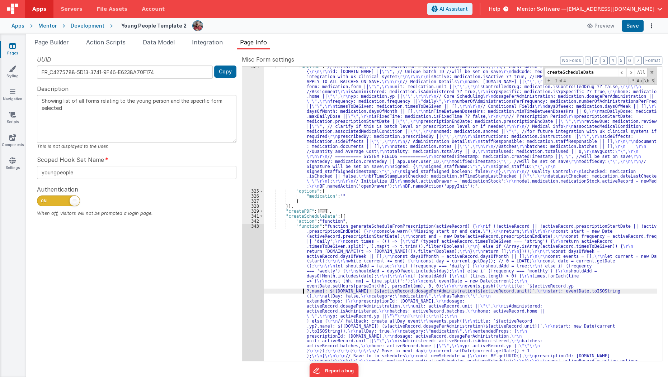
click at [286, 290] on div ""function" : "//initializing \r\n const medication = action.options.medication;…" at bounding box center [459, 349] width 393 height 570
click at [246, 300] on div "343" at bounding box center [253, 299] width 22 height 150
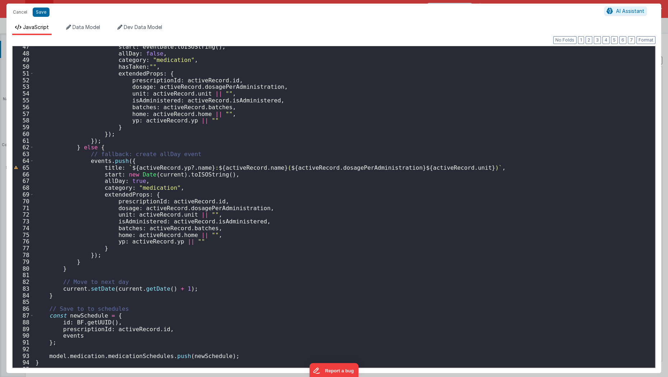
scroll to position [313, 0]
click at [19, 15] on button "Cancel" at bounding box center [20, 12] width 22 height 10
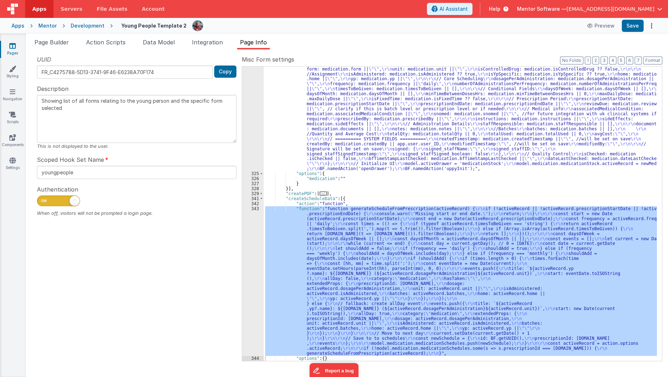
click at [360, 186] on div ""function" : "//initializing \r\n const medication = action.options.medication;…" at bounding box center [459, 259] width 393 height 424
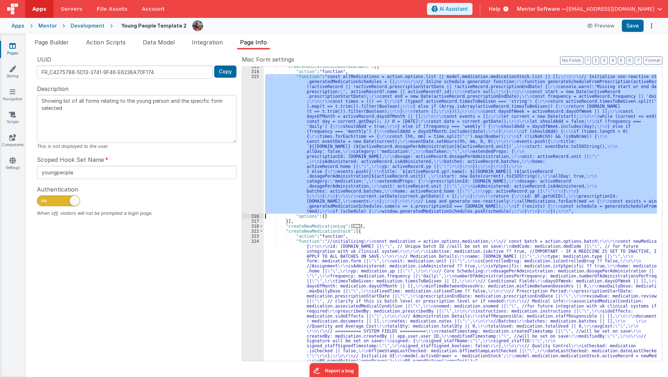
scroll to position [142, 0]
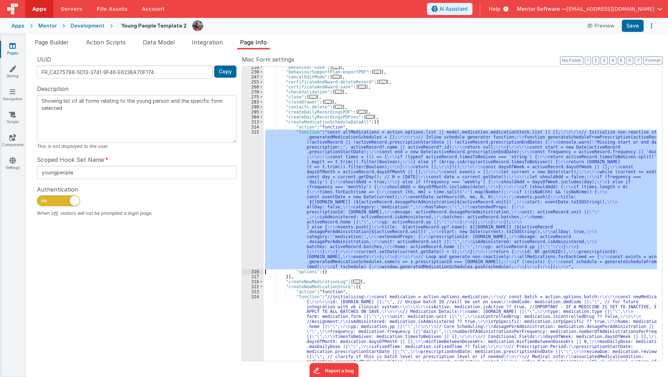
click at [339, 174] on div ""behaviour-save" : [ ... ] , "behaviourSupportPlan-exportPDF" : [ ... ] , "canc…" at bounding box center [459, 214] width 393 height 295
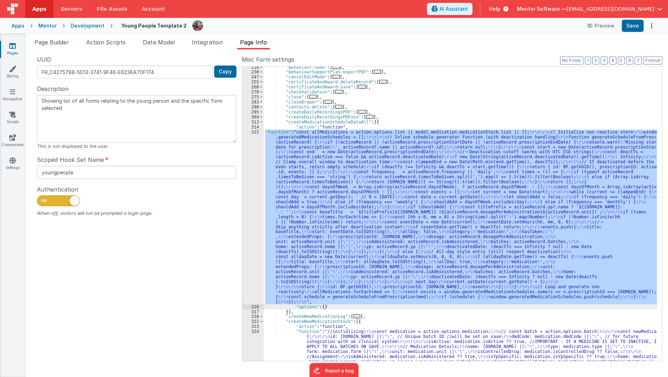
click at [323, 120] on div ""behaviour-save" : [ ... ] , "behaviourSupportPlan-exportPDF" : [ ... ] , "canc…" at bounding box center [459, 277] width 393 height 424
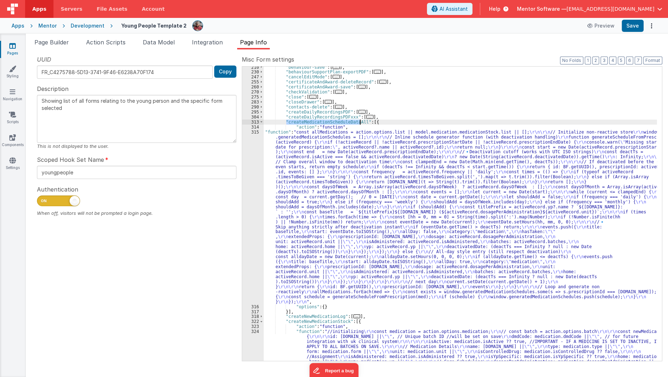
click at [323, 120] on div ""behaviour-save" : [ ... ] , "behaviourSupportPlan-exportPDF" : [ ... ] , "canc…" at bounding box center [459, 277] width 393 height 424
type input "createMedicationScheduleDataAll"
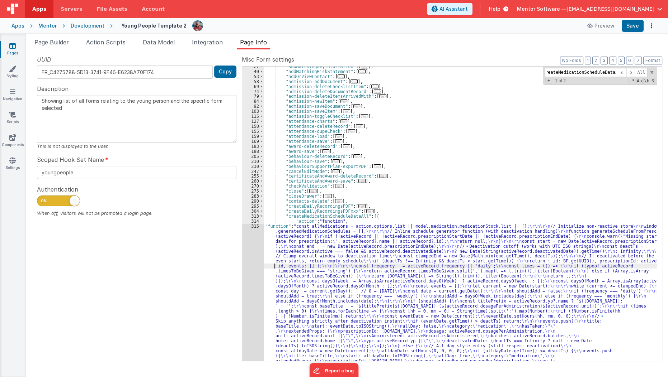
scroll to position [0, 0]
click at [272, 267] on div ""addMatchingKeyInformation" : [ ... ] , "addMatchingRiskStatement" : [ ... ] , …" at bounding box center [459, 301] width 393 height 475
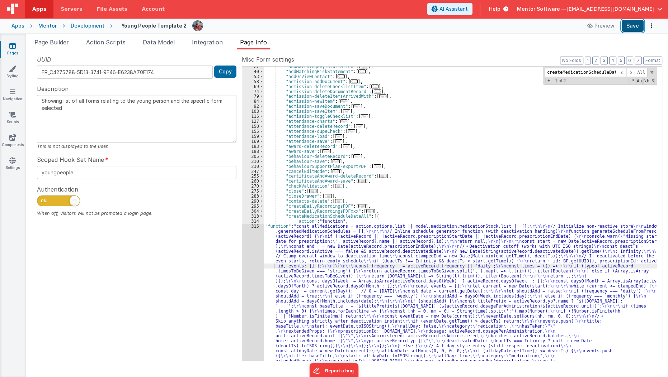
click at [625, 23] on button "Save" at bounding box center [632, 26] width 22 height 12
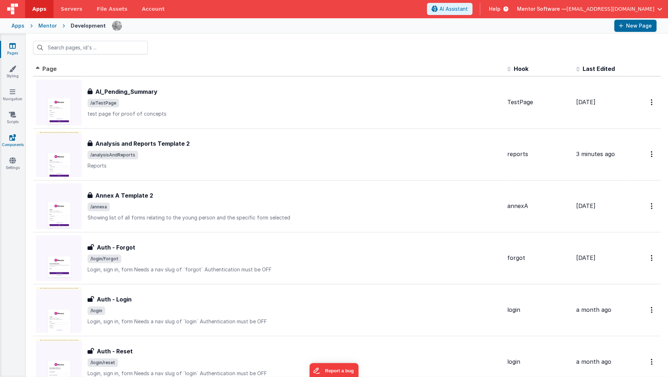
click at [10, 139] on icon at bounding box center [12, 137] width 6 height 7
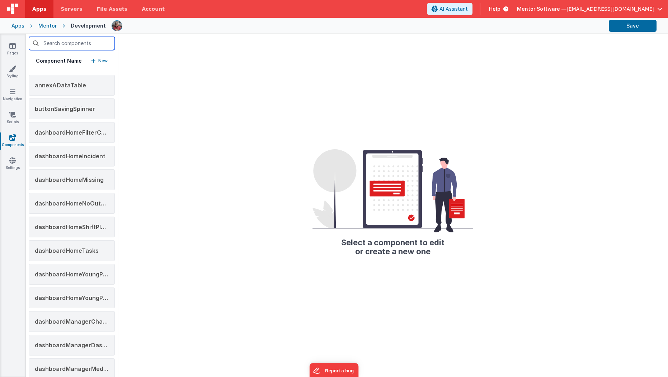
click at [97, 40] on input "text" at bounding box center [72, 44] width 86 height 14
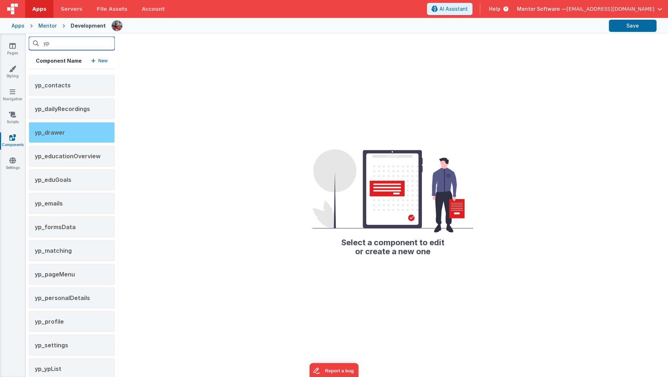
type input "yp"
click at [73, 136] on div "yp_drawer" at bounding box center [72, 132] width 86 height 21
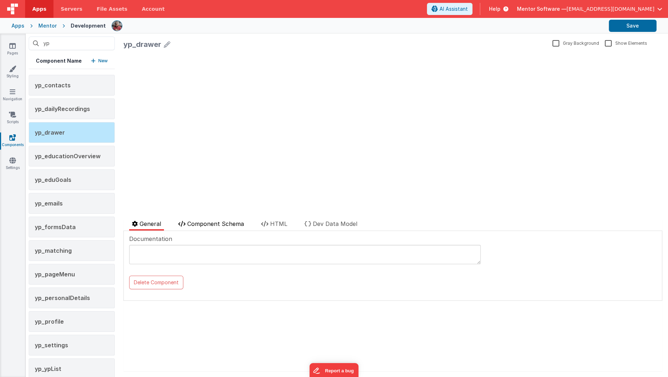
click at [242, 220] on li "Component Schema" at bounding box center [210, 225] width 71 height 11
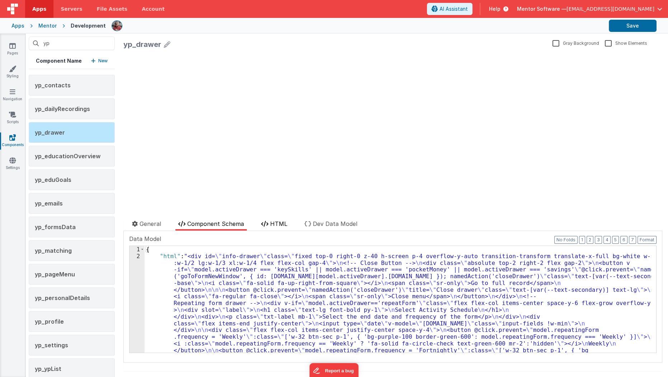
click at [273, 221] on span "HTML" at bounding box center [278, 223] width 17 height 7
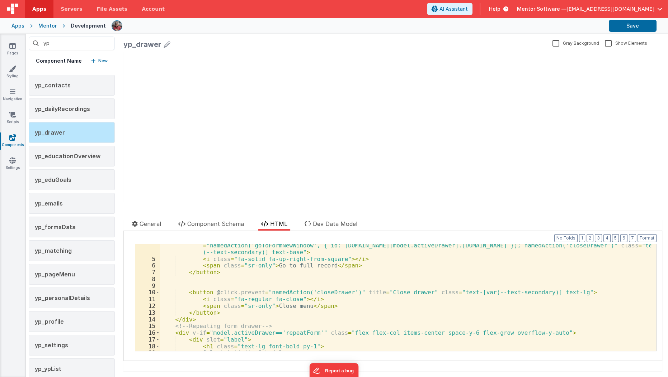
scroll to position [16, 0]
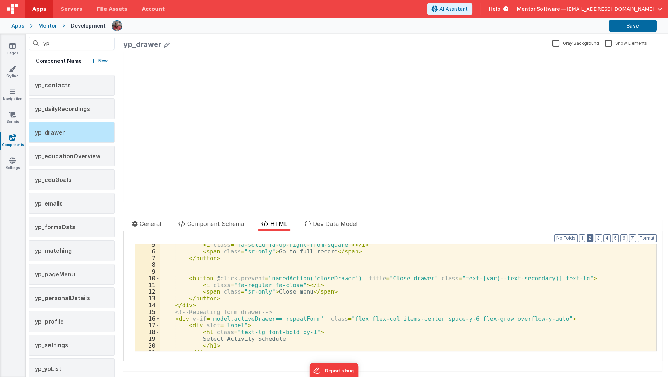
click at [586, 238] on button "2" at bounding box center [589, 238] width 7 height 8
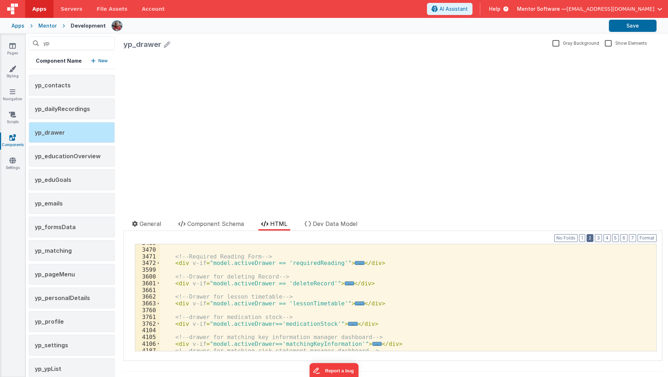
scroll to position [664, 0]
click at [348, 323] on span "..." at bounding box center [352, 324] width 9 height 4
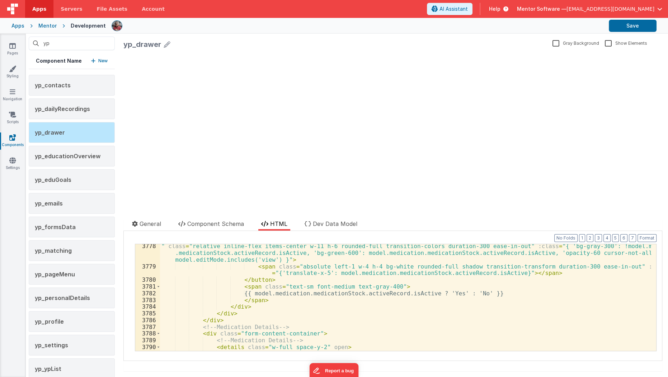
scroll to position [863, 0]
click at [298, 312] on div "" class = "relative inline-flex items-center w-11 h-6 rounded-full transition-c…" at bounding box center [405, 310] width 491 height 134
click at [241, 314] on div "" class = "relative inline-flex items-center w-11 h-6 rounded-full transition-c…" at bounding box center [405, 310] width 491 height 134
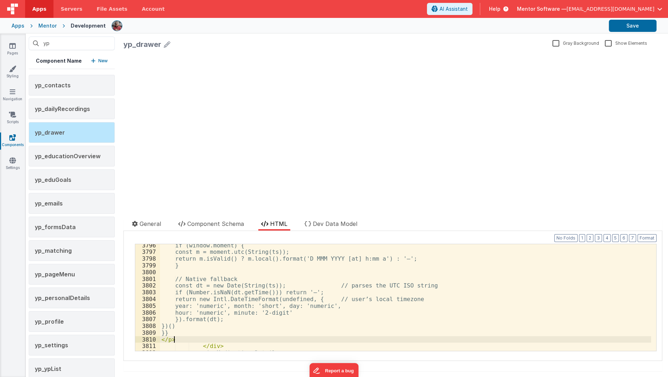
scroll to position [1006, 0]
click at [616, 30] on button "Save" at bounding box center [632, 26] width 48 height 12
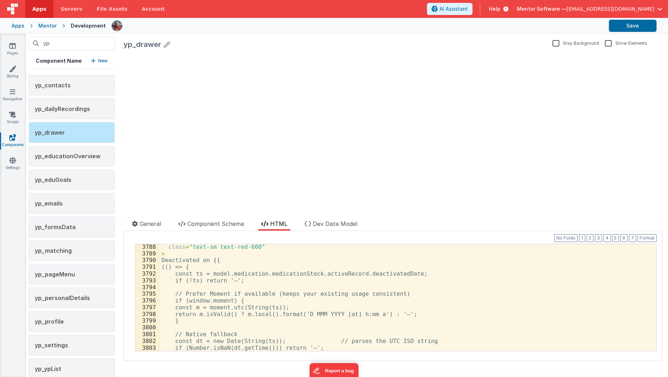
scroll to position [947, 0]
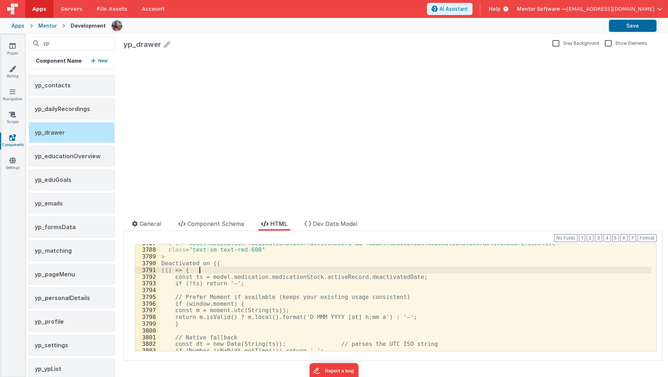
click at [215, 272] on div "v-if = "model.medication?.medicationStock?.activeRecord && !model.medication.me…" at bounding box center [405, 300] width 491 height 121
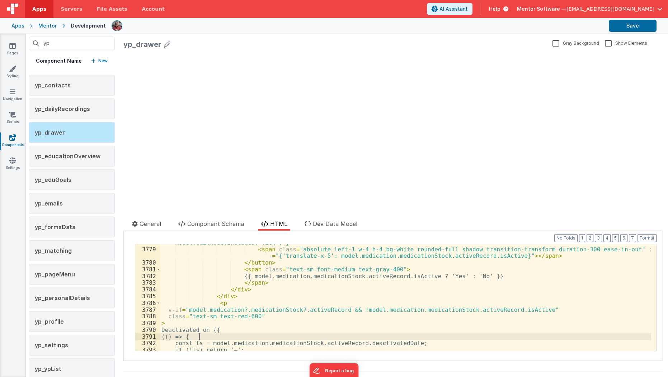
scroll to position [891, 0]
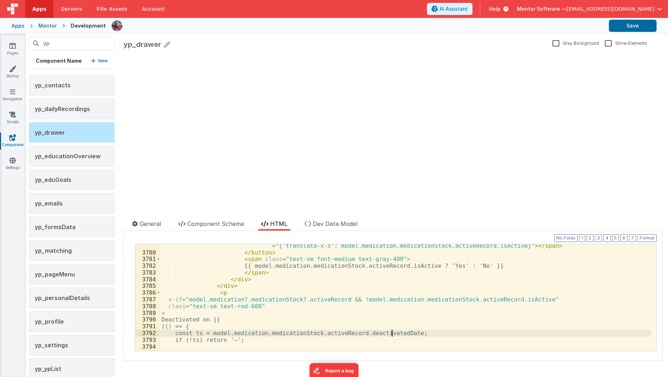
click at [390, 332] on div "< span class = "absolute left-1 w-4 h-4 bg-white rounded-full shadow transition…" at bounding box center [405, 299] width 491 height 127
click at [367, 289] on div "< span class = "absolute left-1 w-4 h-4 bg-white rounded-full shadow transition…" at bounding box center [405, 299] width 491 height 127
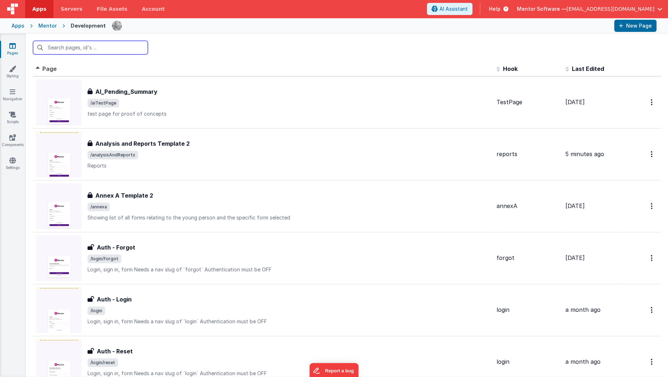
click at [92, 47] on input "text" at bounding box center [90, 48] width 115 height 14
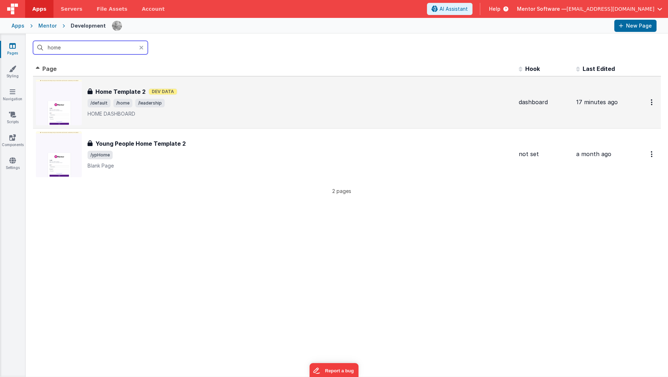
type input "home"
click at [126, 88] on h3 "Home Template 2" at bounding box center [120, 91] width 50 height 9
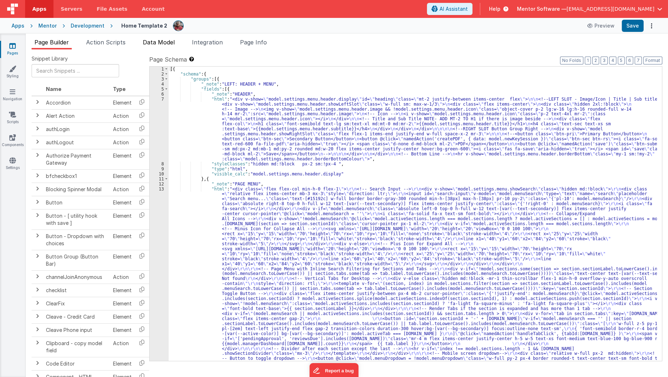
click at [150, 44] on span "Data Model" at bounding box center [159, 42] width 32 height 7
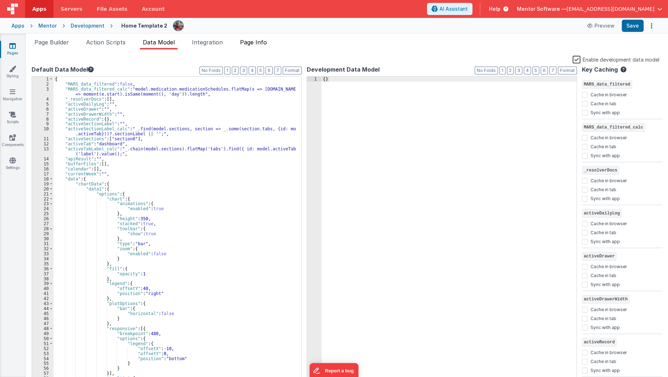
click at [249, 45] on span "Page Info" at bounding box center [253, 42] width 27 height 7
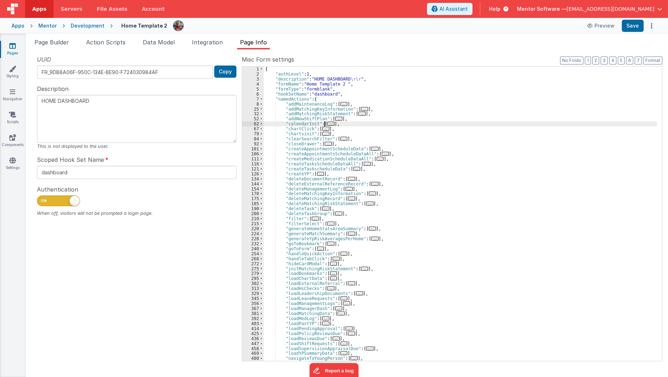
click at [329, 124] on span "..." at bounding box center [330, 124] width 7 height 4
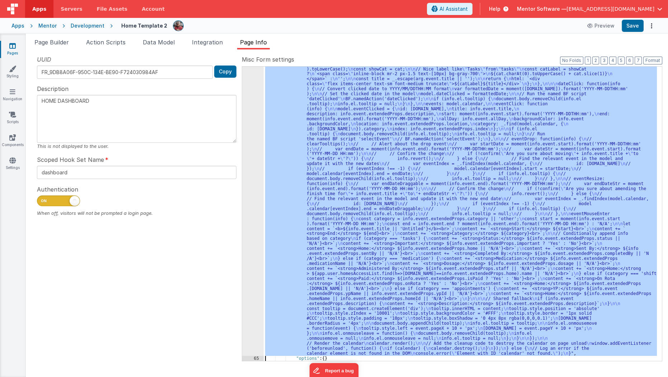
scroll to position [160, 0]
click at [254, 203] on div "64" at bounding box center [253, 164] width 22 height 385
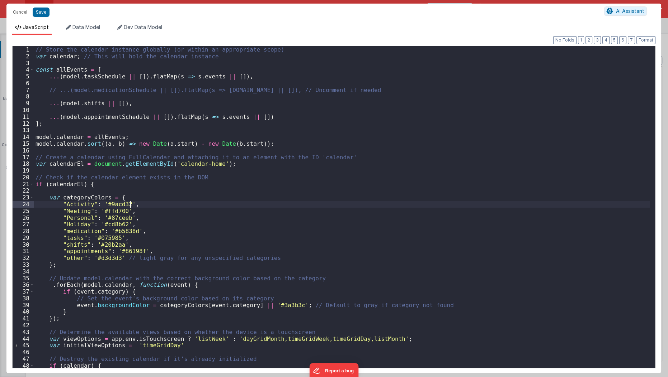
click at [254, 203] on div "// Store the calendar instance globally (or within an appropriate scope) var ca…" at bounding box center [342, 214] width 616 height 336
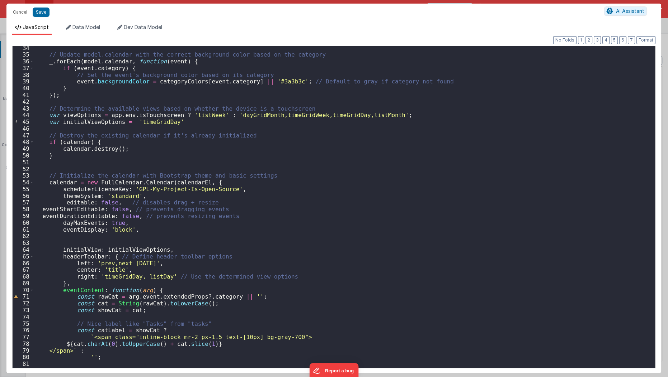
scroll to position [224, 0]
click at [254, 203] on div "// Update model.calendar with the correct background color based on the categor…" at bounding box center [342, 213] width 616 height 336
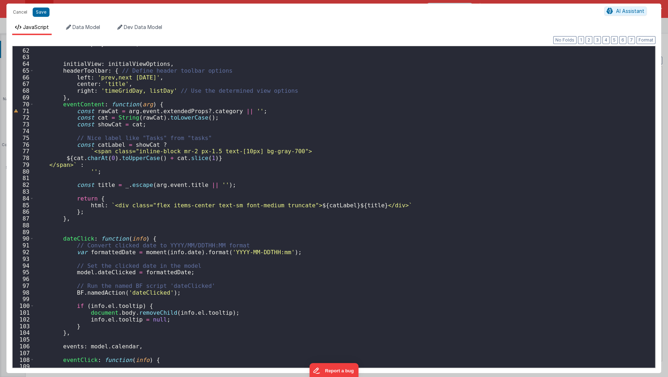
scroll to position [397, 0]
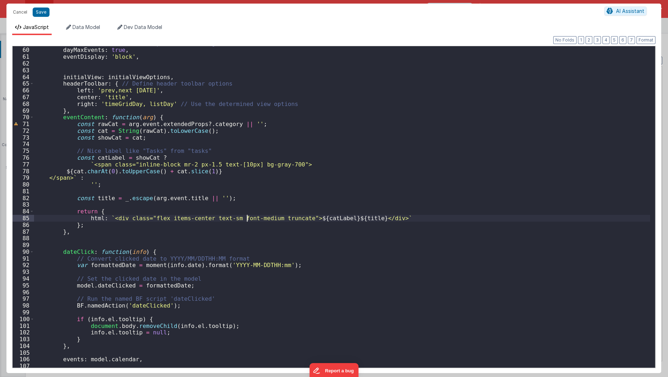
click at [245, 216] on div "eventDurationEditable : false , // prevents resizing events dayMaxEvents : true…" at bounding box center [342, 208] width 616 height 336
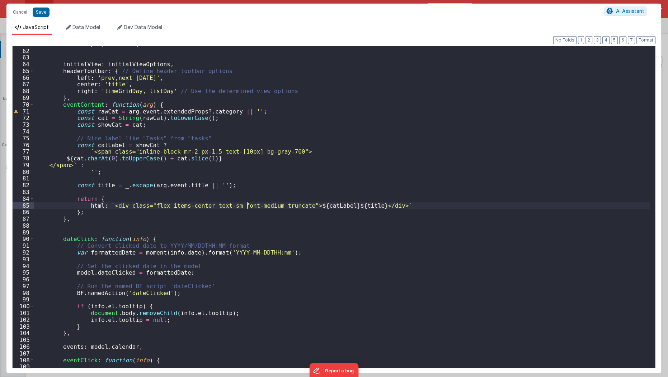
scroll to position [423, 0]
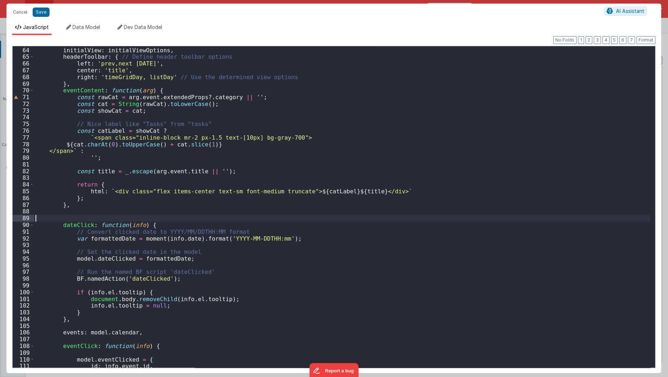
click at [245, 217] on div "initialView : initialViewOptions , headerToolbar : { // Define header toolbar o…" at bounding box center [342, 208] width 616 height 336
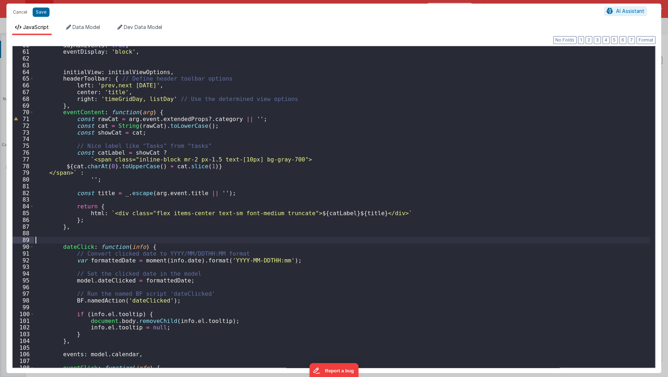
scroll to position [402, 0]
click at [275, 157] on div "dayMaxEvents : true , eventDisplay : 'block' , initialView : initialViewOptions…" at bounding box center [342, 210] width 616 height 336
click at [279, 163] on div "dayMaxEvents : true , eventDisplay : 'block' , initialView : initialViewOptions…" at bounding box center [342, 210] width 616 height 336
click at [282, 162] on div "dayMaxEvents : true , eventDisplay : 'block' , initialView : initialViewOptions…" at bounding box center [342, 210] width 616 height 336
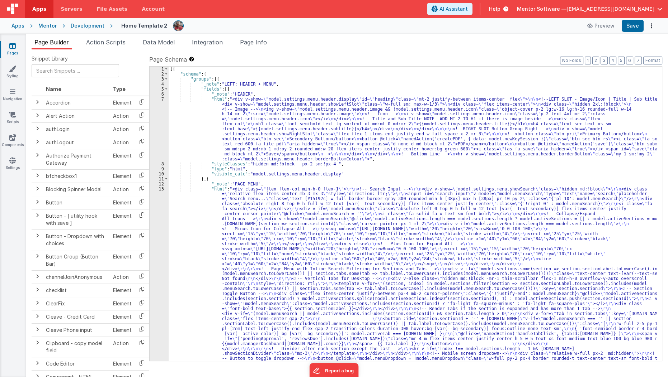
click at [16, 49] on link "Pages" at bounding box center [13, 49] width 26 height 14
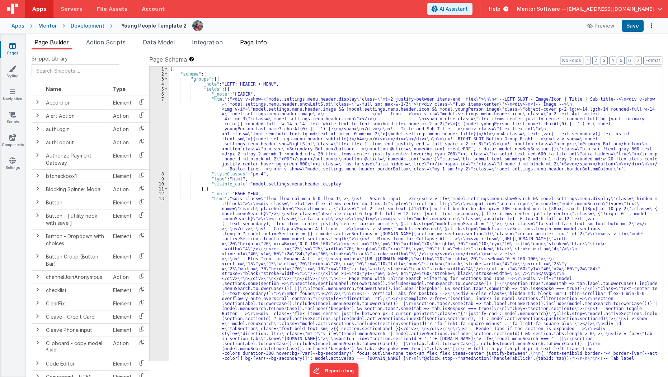
click at [243, 39] on span "Page Info" at bounding box center [253, 42] width 27 height 7
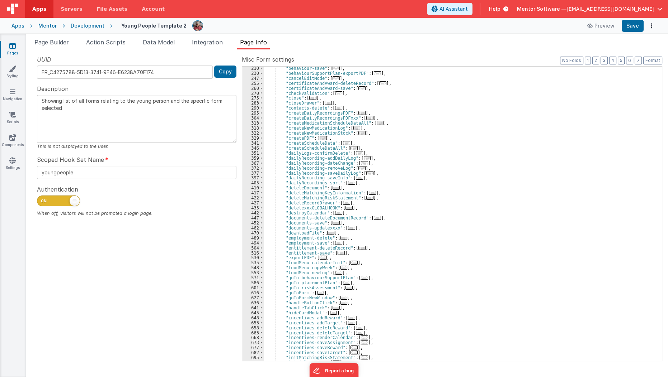
scroll to position [135, 0]
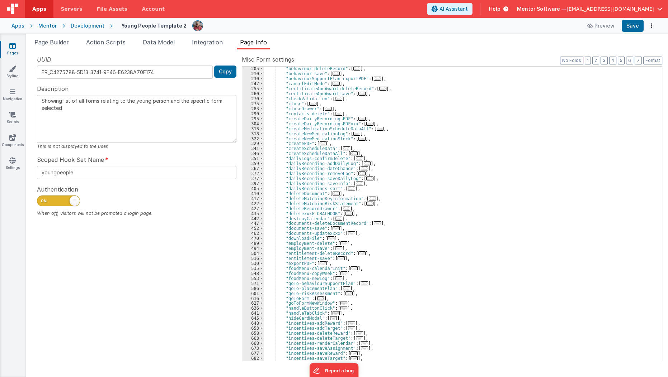
click at [343, 147] on span "..." at bounding box center [346, 149] width 7 height 4
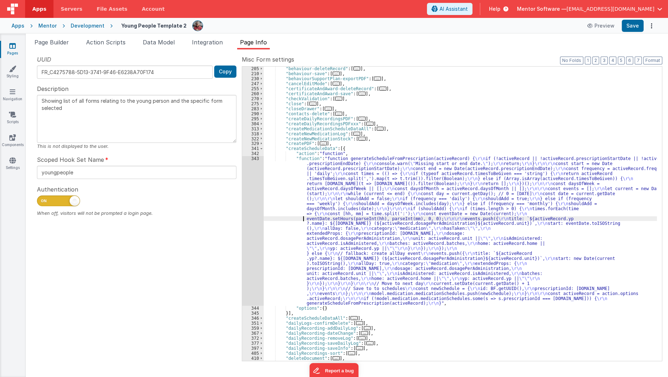
click at [293, 219] on div ""behaviour-deleteRecord" : [ ... ] , "behaviour-save" : [ ... ] , "behaviourSup…" at bounding box center [459, 218] width 393 height 305
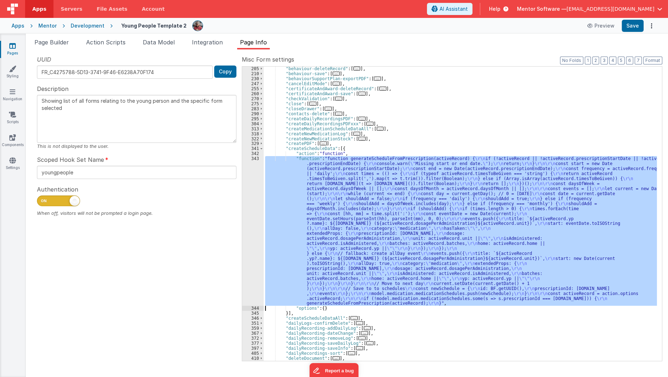
click at [249, 231] on div "343" at bounding box center [253, 231] width 22 height 150
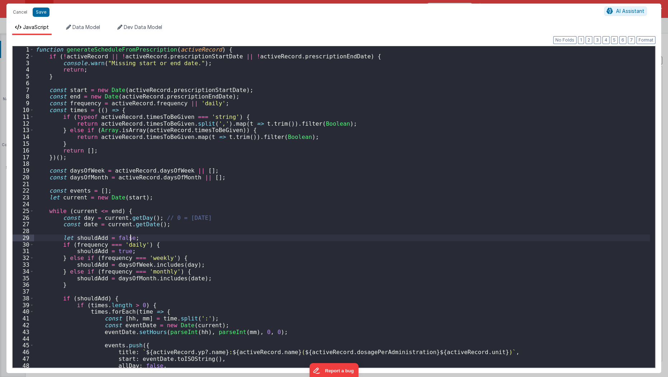
click at [249, 231] on div "function generateScheduleFromPrescription ( activeRecord ) { if ( ! activeRecor…" at bounding box center [342, 214] width 616 height 336
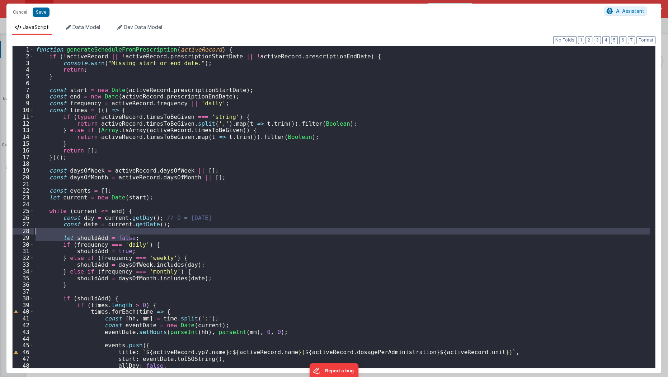
click at [249, 231] on div "function generateScheduleFromPrescription ( activeRecord ) { if ( ! activeRecor…" at bounding box center [342, 207] width 616 height 322
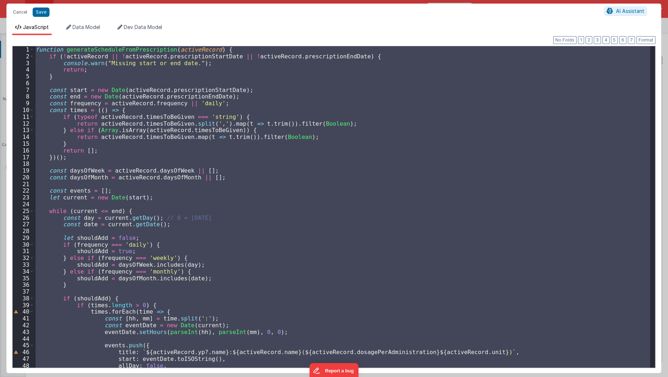
click at [261, 161] on div "function generateScheduleFromPrescription ( activeRecord ) { if ( ! activeRecor…" at bounding box center [342, 207] width 616 height 322
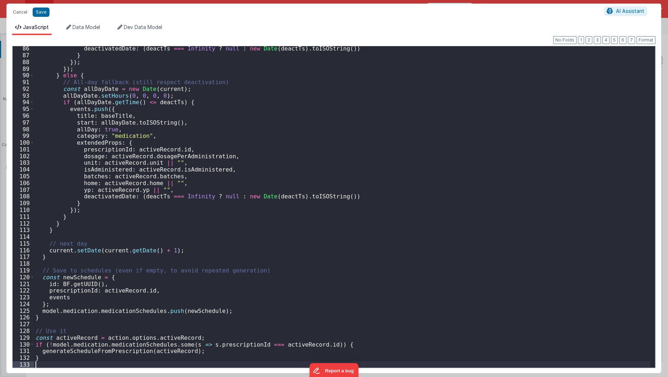
scroll to position [573, 0]
click at [35, 11] on button "Save" at bounding box center [41, 12] width 17 height 9
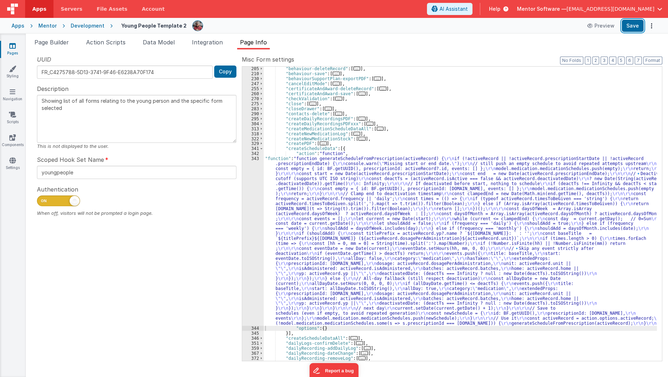
click at [640, 26] on button "Save" at bounding box center [632, 26] width 22 height 12
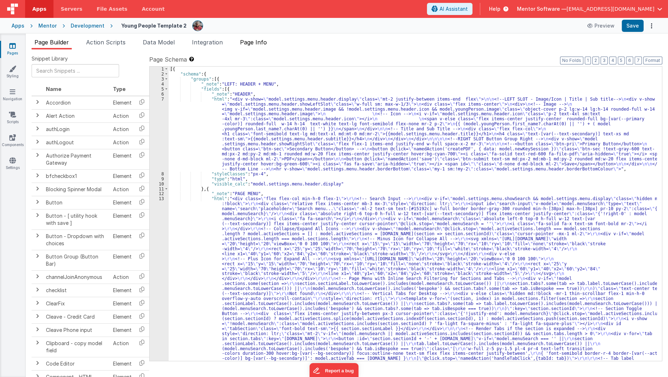
click at [259, 47] on li "Page Info" at bounding box center [253, 43] width 33 height 11
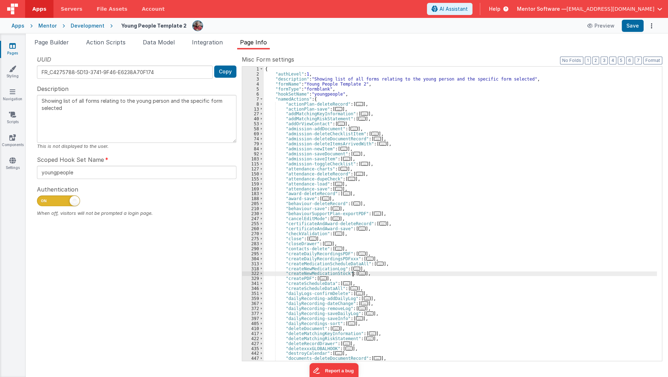
click at [358, 272] on span "..." at bounding box center [361, 274] width 7 height 4
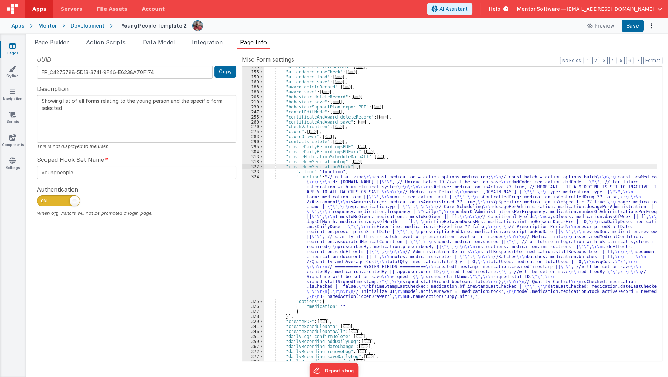
scroll to position [107, 0]
click at [296, 269] on div ""attendance-deleteRecord" : [ ... ] , "attendance-dupeCheck" : [ ... ] , "atten…" at bounding box center [459, 217] width 393 height 305
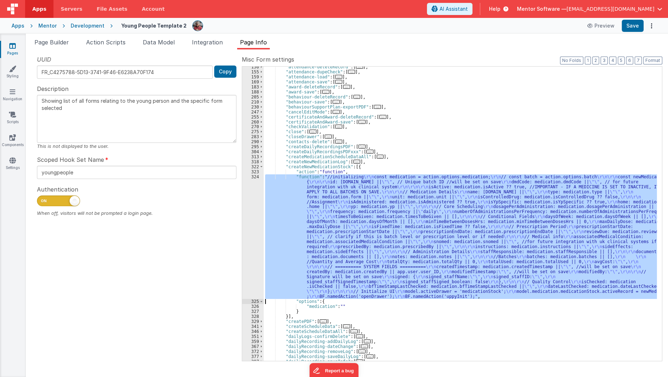
click at [251, 267] on div "324" at bounding box center [253, 237] width 22 height 125
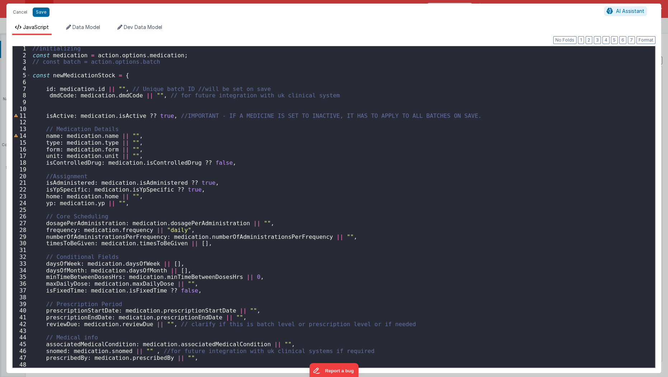
scroll to position [0, 0]
click at [467, 118] on div "//initializing const medication = action . options . medication ; // const batc…" at bounding box center [340, 214] width 619 height 336
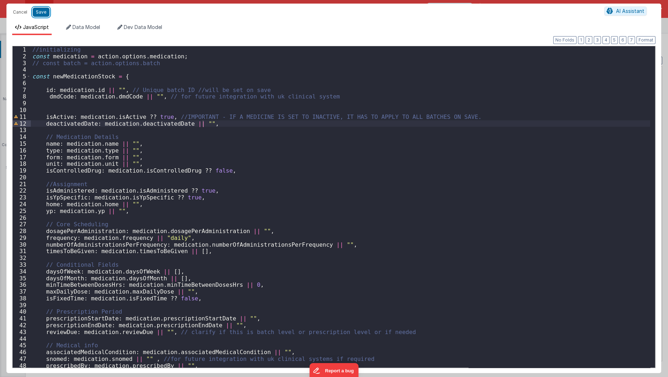
click at [43, 16] on button "Save" at bounding box center [41, 12] width 17 height 9
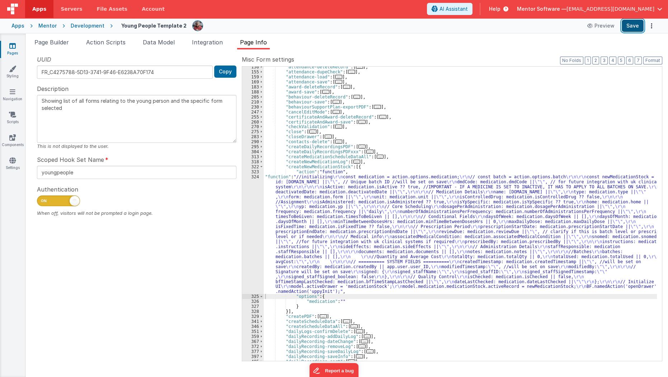
click at [627, 23] on button "Save" at bounding box center [632, 26] width 22 height 12
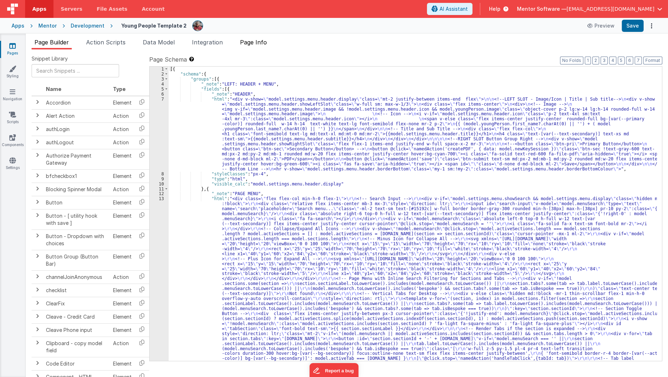
click at [258, 43] on span "Page Info" at bounding box center [253, 42] width 27 height 7
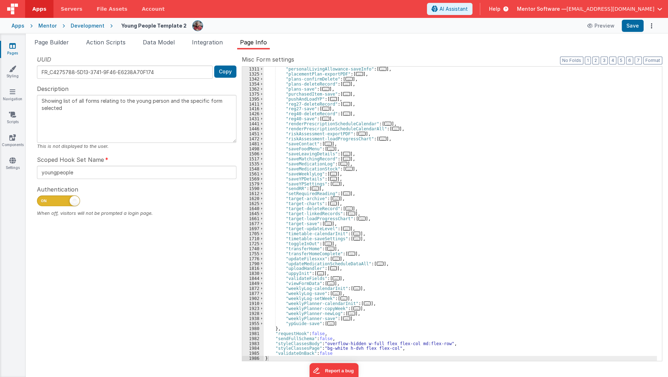
scroll to position [664, 0]
click at [11, 50] on link "Pages" at bounding box center [13, 49] width 26 height 14
